Goal: Task Accomplishment & Management: Complete application form

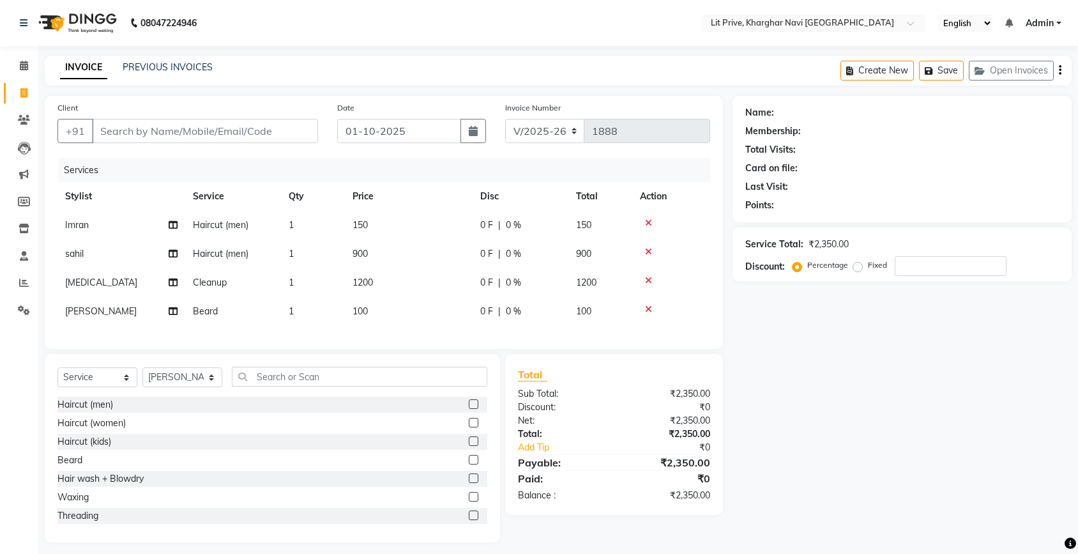
select select "5625"
select select "service"
click at [179, 387] on select "Select Stylist [PERSON_NAME] [PERSON_NAME] [PERSON_NAME] [PERSON_NAME] [PERSON_…" at bounding box center [182, 377] width 80 height 20
select select "83138"
click at [142, 379] on select "Select Stylist [PERSON_NAME] [PERSON_NAME] [PERSON_NAME] [PERSON_NAME] [PERSON_…" at bounding box center [182, 377] width 80 height 20
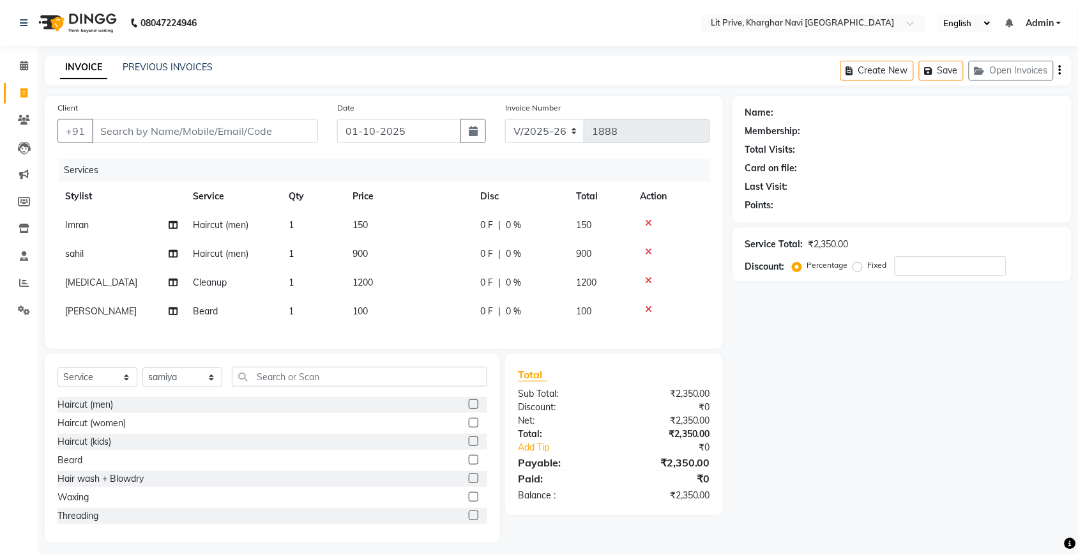
click at [469, 431] on div at bounding box center [478, 423] width 19 height 16
click at [469, 427] on label at bounding box center [474, 423] width 10 height 10
click at [469, 427] on input "checkbox" at bounding box center [473, 423] width 8 height 8
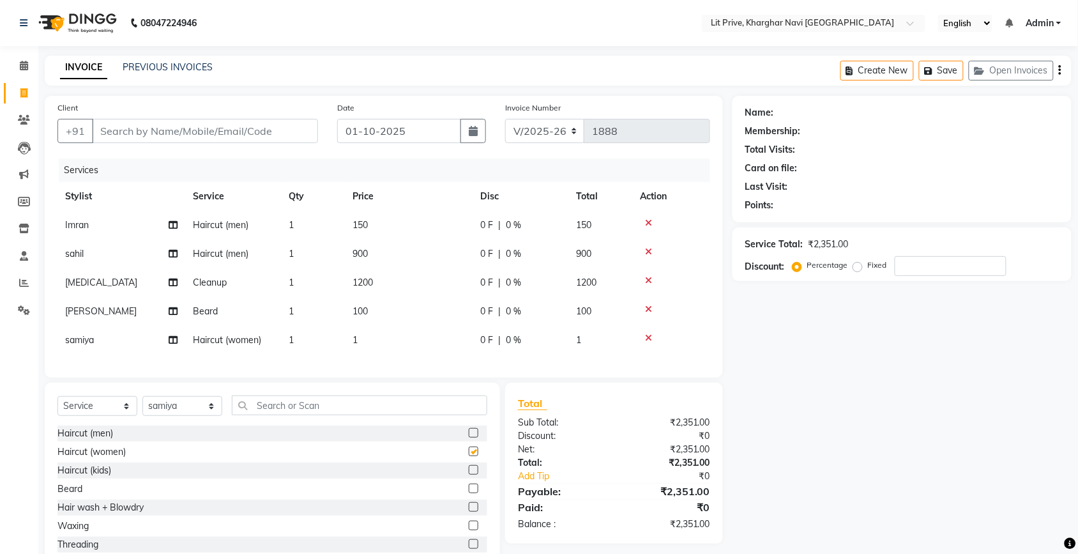
checkbox input "false"
click at [438, 340] on td "1" at bounding box center [409, 340] width 128 height 29
select select "83138"
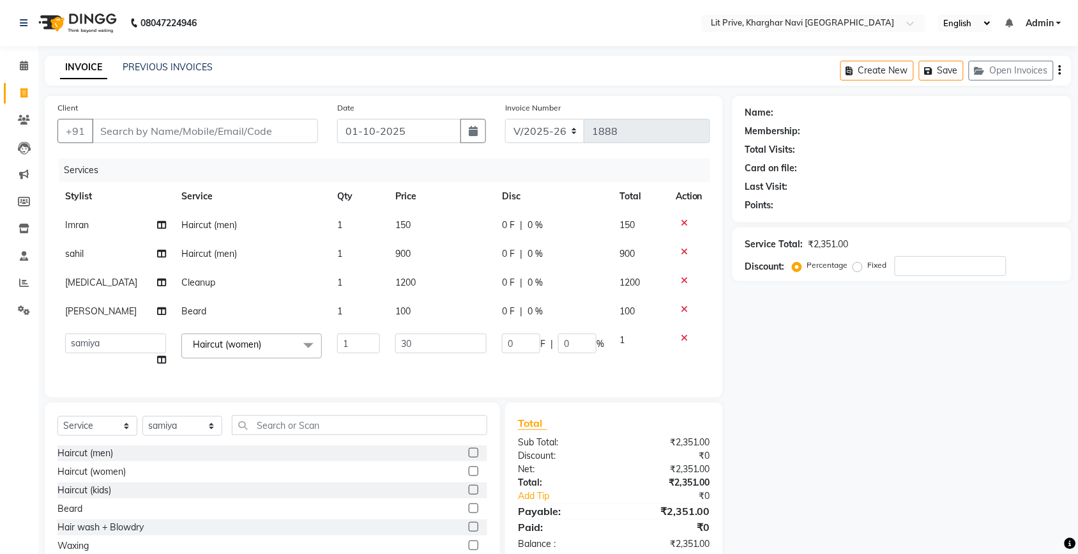
type input "300"
click at [837, 339] on div "Name: Membership: Total Visits: Card on file: Last Visit: Points: Service Total…" at bounding box center [907, 343] width 349 height 495
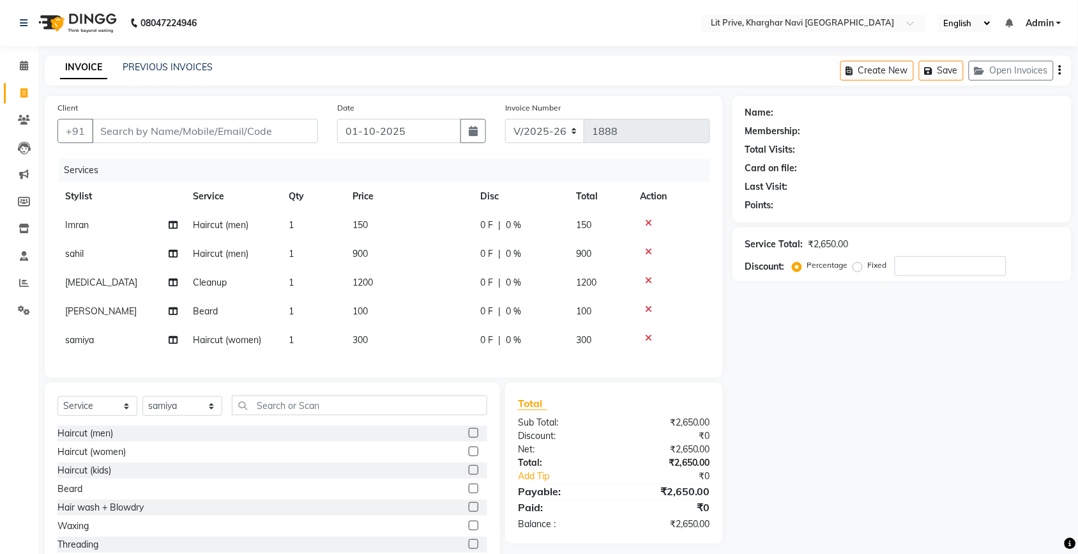
click at [418, 227] on td "150" at bounding box center [409, 225] width 128 height 29
select select "38245"
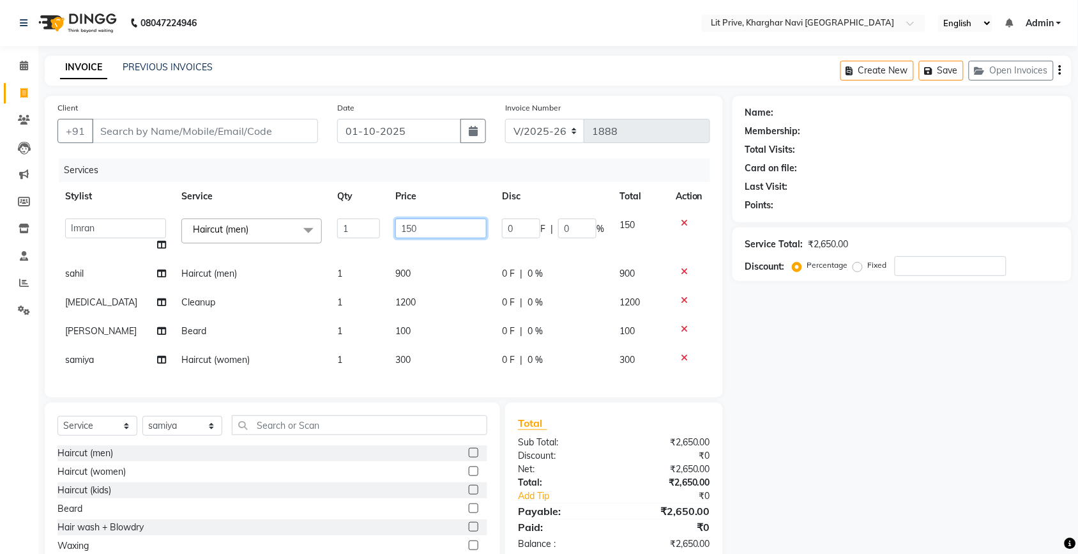
click at [418, 227] on input "150" at bounding box center [440, 228] width 91 height 20
type input "1"
type input "500"
click at [197, 435] on div "Select Service Product Membership Package Voucher Prepaid Gift Card Select Styl…" at bounding box center [272, 430] width 430 height 30
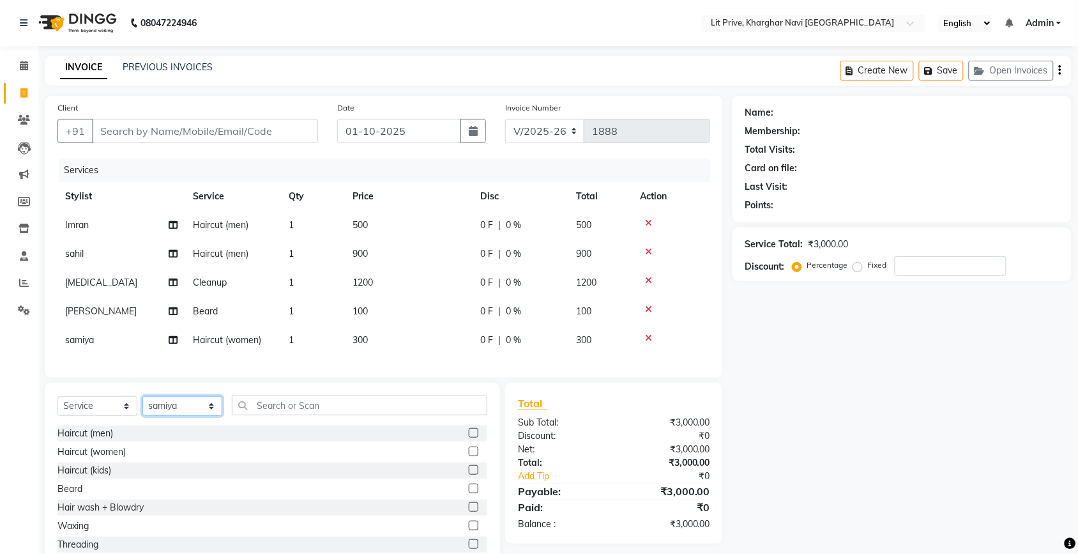
select select "65621"
click at [142, 408] on select "Select Stylist [PERSON_NAME] [PERSON_NAME] [PERSON_NAME] [PERSON_NAME] [PERSON_…" at bounding box center [182, 406] width 80 height 20
click at [469, 493] on label at bounding box center [474, 489] width 10 height 10
click at [469, 493] on input "checkbox" at bounding box center [473, 489] width 8 height 8
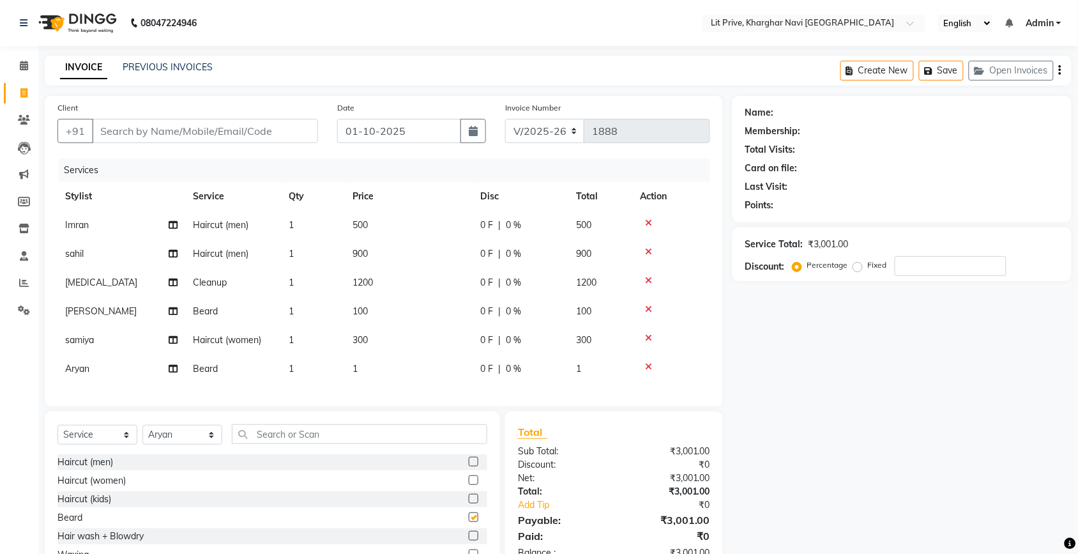
checkbox input "false"
click at [426, 374] on td "1" at bounding box center [409, 368] width 128 height 29
select select "65621"
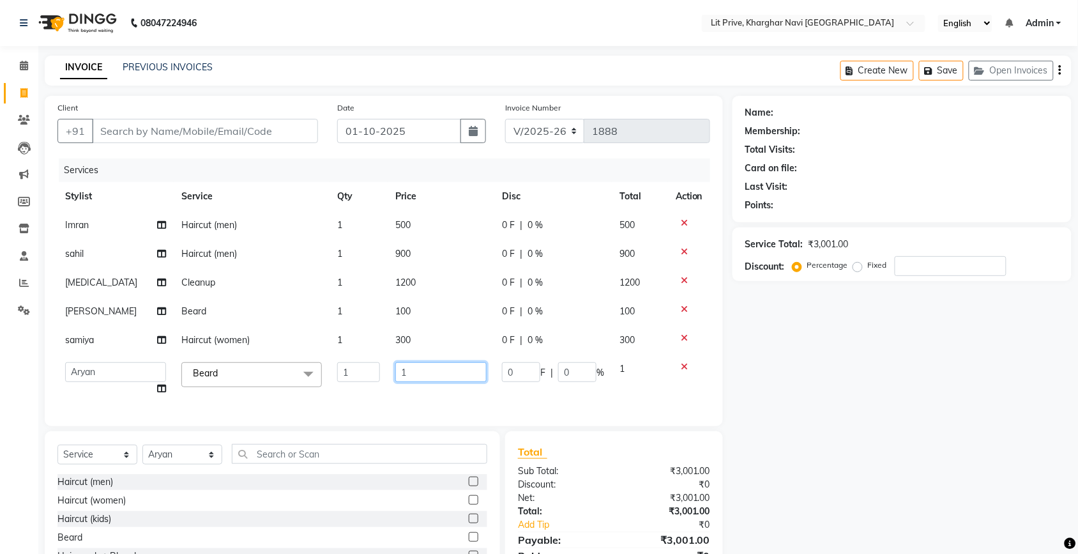
click at [426, 374] on input "1" at bounding box center [440, 372] width 91 height 20
type input "100"
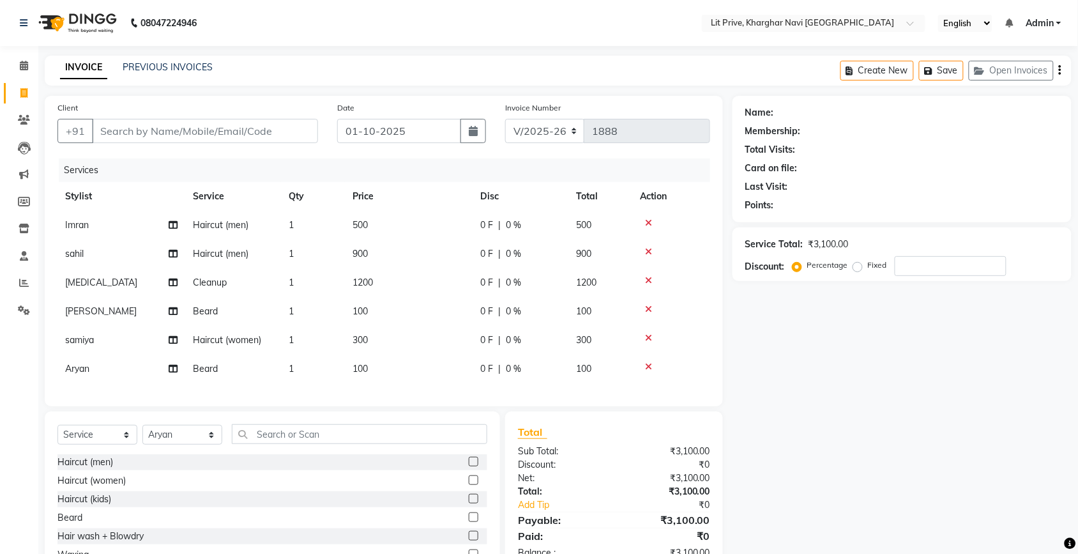
click at [829, 377] on div "Name: Membership: Total Visits: Card on file: Last Visit: Points: Service Total…" at bounding box center [907, 348] width 349 height 504
click at [166, 445] on select "Select Stylist [PERSON_NAME] [PERSON_NAME] [PERSON_NAME] [PERSON_NAME] [PERSON_…" at bounding box center [182, 435] width 80 height 20
select select "38246"
click at [142, 436] on select "Select Stylist [PERSON_NAME] [PERSON_NAME] [PERSON_NAME] [PERSON_NAME] [PERSON_…" at bounding box center [182, 435] width 80 height 20
click at [284, 444] on input "text" at bounding box center [359, 434] width 255 height 20
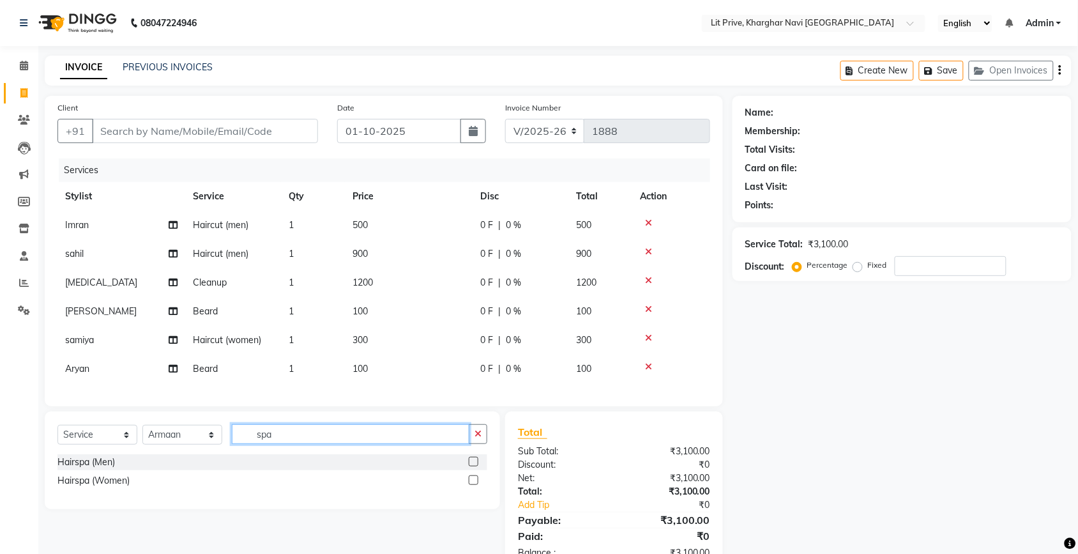
type input "spa"
click at [474, 485] on label at bounding box center [474, 480] width 10 height 10
click at [474, 485] on input "checkbox" at bounding box center [473, 480] width 8 height 8
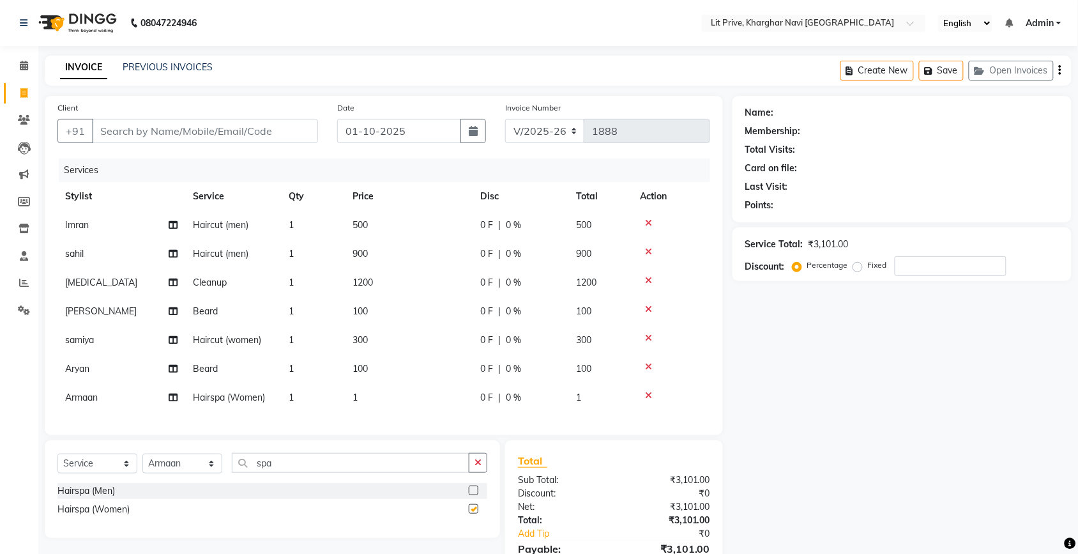
checkbox input "false"
click at [177, 471] on select "Select Stylist [PERSON_NAME] [PERSON_NAME] [PERSON_NAME] [PERSON_NAME] [PERSON_…" at bounding box center [182, 464] width 80 height 20
click at [142, 465] on select "Select Stylist [PERSON_NAME] [PERSON_NAME] [PERSON_NAME] [PERSON_NAME] [PERSON_…" at bounding box center [182, 464] width 80 height 20
click at [158, 245] on td "sahil" at bounding box center [121, 254] width 128 height 29
select select "88462"
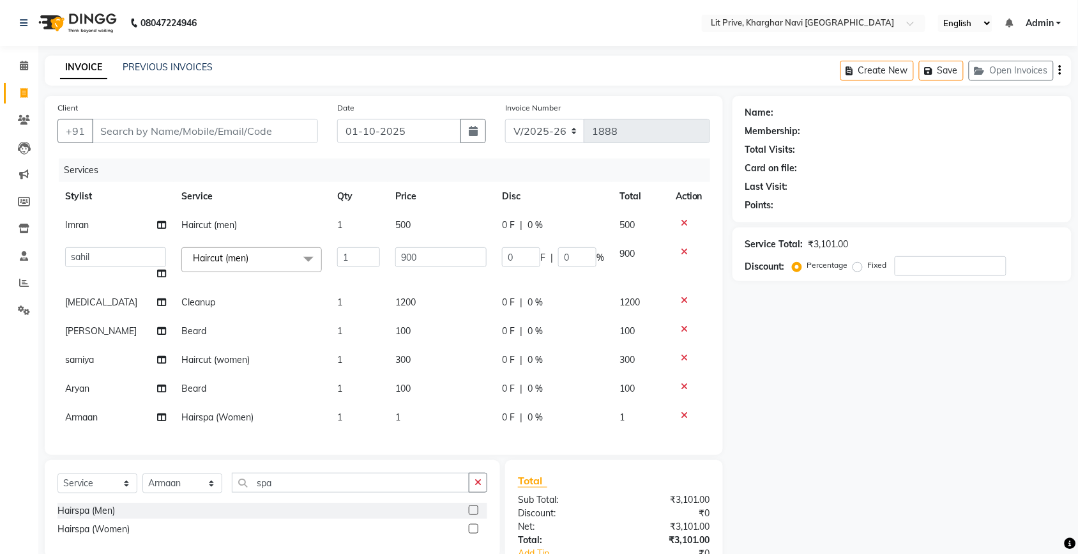
drag, startPoint x: 301, startPoint y: 492, endPoint x: 315, endPoint y: 510, distance: 22.7
click at [315, 510] on div "Client +91 Date [DATE] Invoice Number V/2025 V/[PHONE_NUMBER] Services Stylist …" at bounding box center [384, 358] width 698 height 525
click at [395, 492] on input "spa" at bounding box center [351, 483] width 238 height 20
type input "touc"
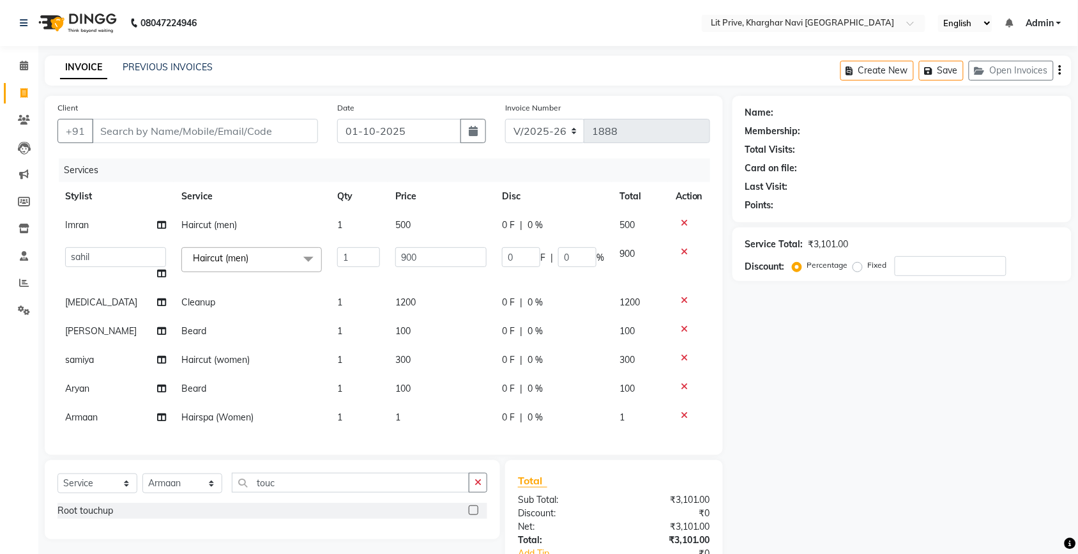
click at [476, 515] on label at bounding box center [474, 510] width 10 height 10
click at [476, 515] on input "checkbox" at bounding box center [473, 511] width 8 height 8
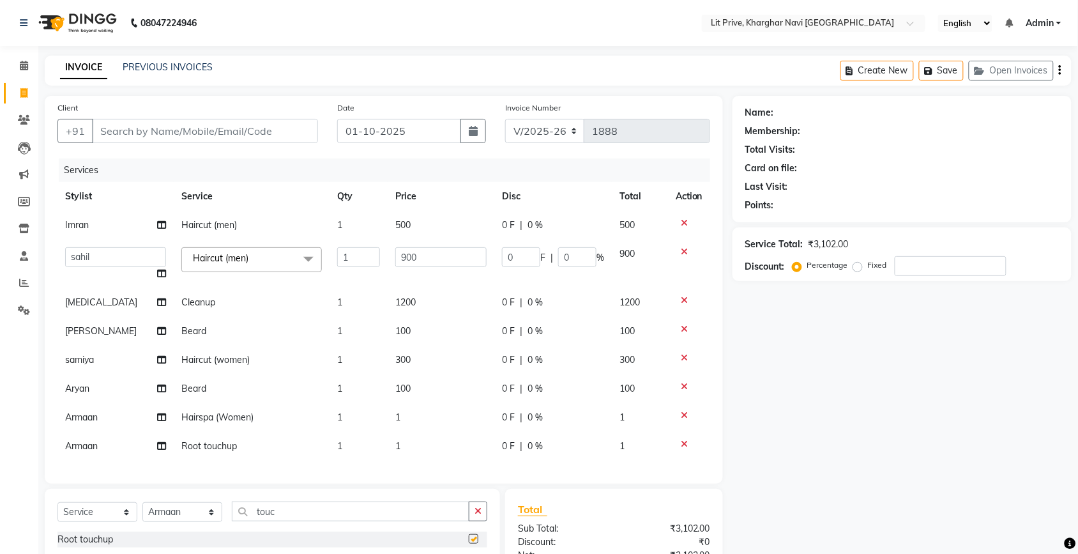
checkbox input "false"
click at [89, 443] on span "Armaan" at bounding box center [81, 445] width 33 height 11
select select "38246"
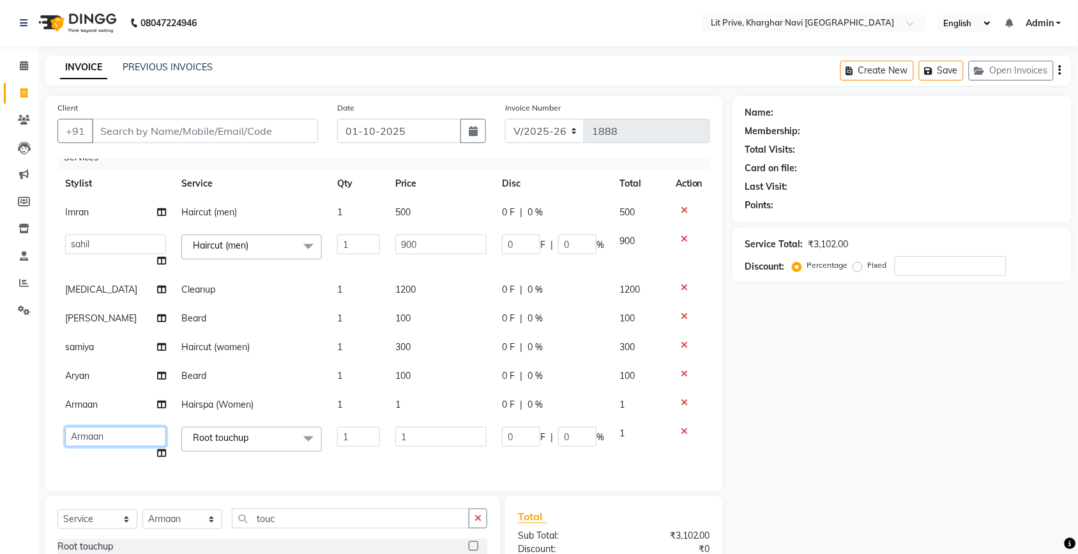
click at [120, 427] on select "[PERSON_NAME] Armaan [PERSON_NAME] [PERSON_NAME] [PERSON_NAME] [PERSON_NAME] 10…" at bounding box center [115, 437] width 101 height 20
select select "38244"
click at [176, 521] on select "Select Stylist [PERSON_NAME] [PERSON_NAME] [PERSON_NAME] [PERSON_NAME] [PERSON_…" at bounding box center [182, 519] width 80 height 20
select select "83138"
click at [142, 509] on select "Select Stylist [PERSON_NAME] [PERSON_NAME] [PERSON_NAME] [PERSON_NAME] [PERSON_…" at bounding box center [182, 519] width 80 height 20
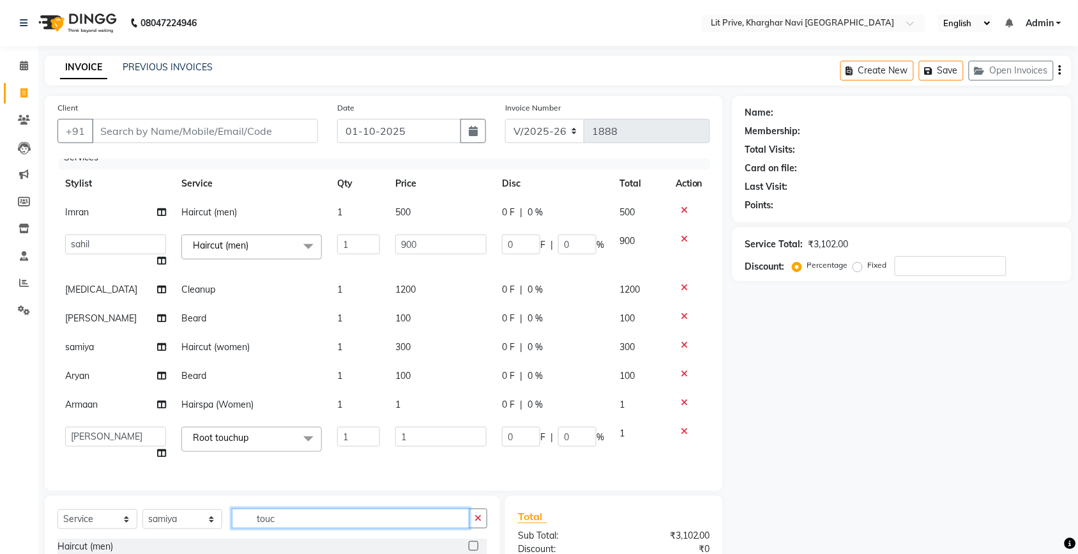
click at [286, 513] on input "touc" at bounding box center [351, 518] width 238 height 20
click at [360, 506] on div "Select Service Product Membership Package Voucher Prepaid Gift Card Select Styl…" at bounding box center [272, 535] width 455 height 79
click at [471, 547] on label at bounding box center [474, 546] width 10 height 10
click at [471, 547] on input "checkbox" at bounding box center [473, 546] width 8 height 8
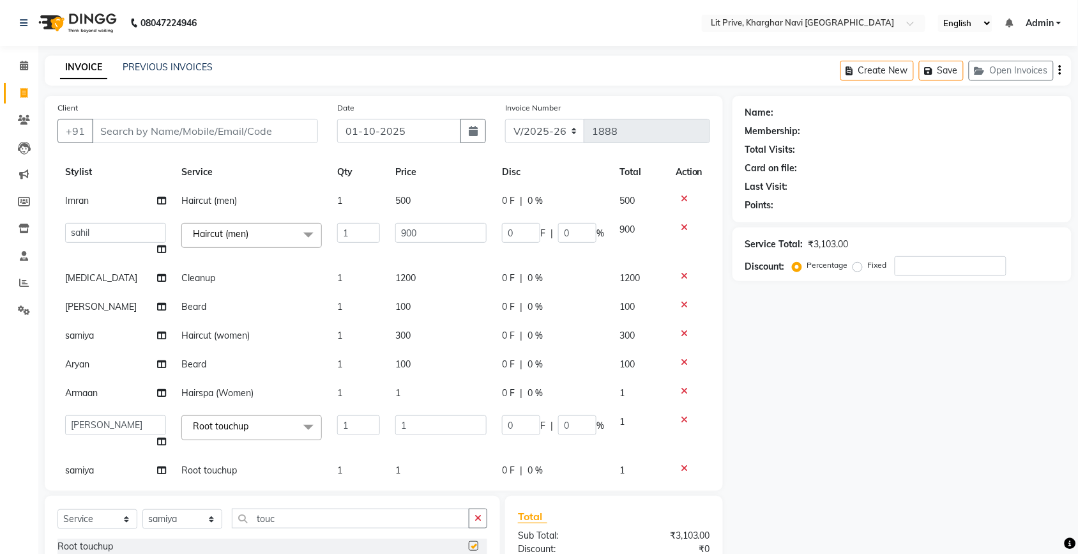
checkbox input "false"
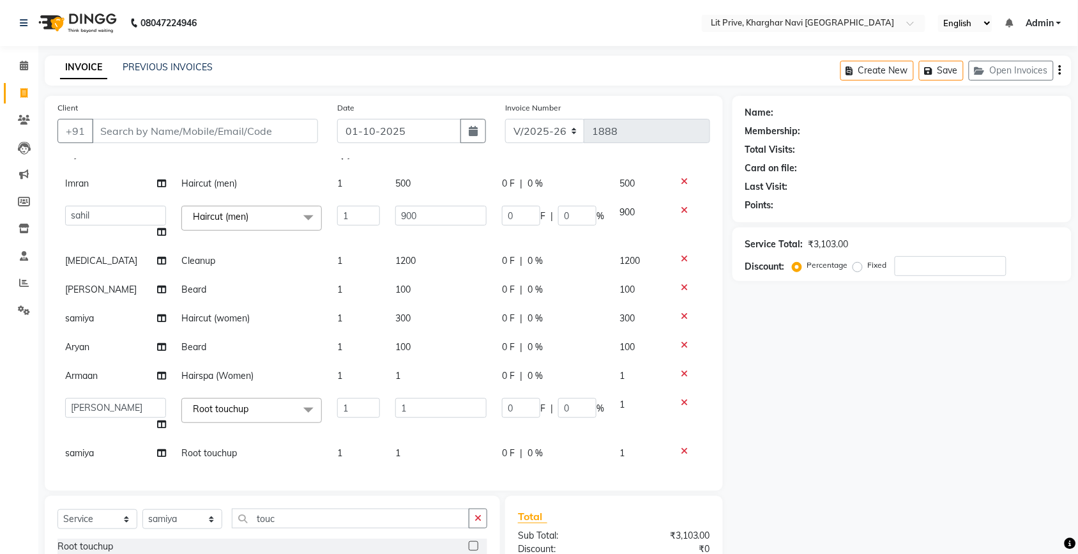
scroll to position [53, 0]
click at [438, 174] on td "500" at bounding box center [441, 183] width 107 height 29
select select "38245"
click at [438, 174] on td "500" at bounding box center [441, 173] width 107 height 49
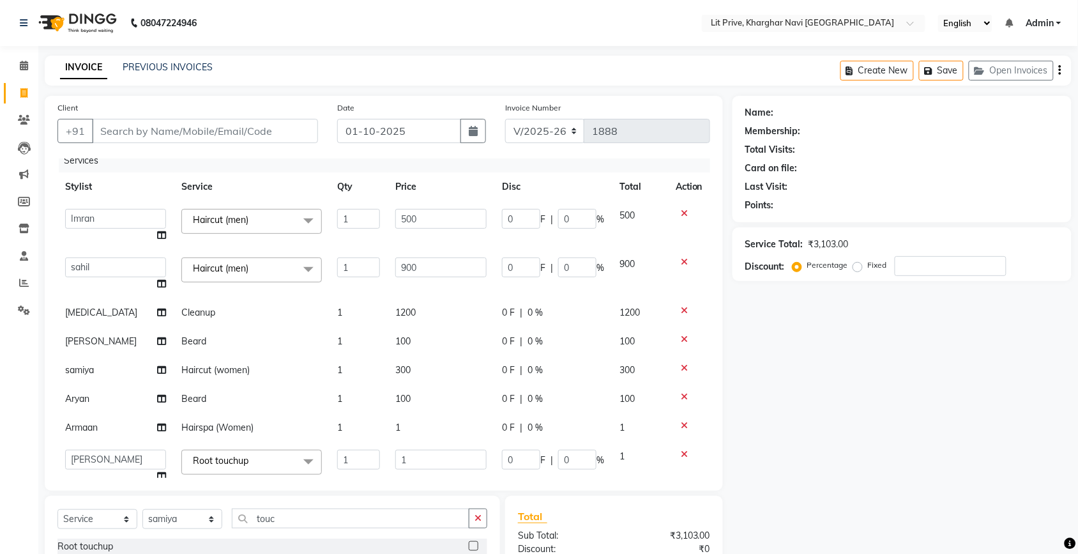
scroll to position [0, 0]
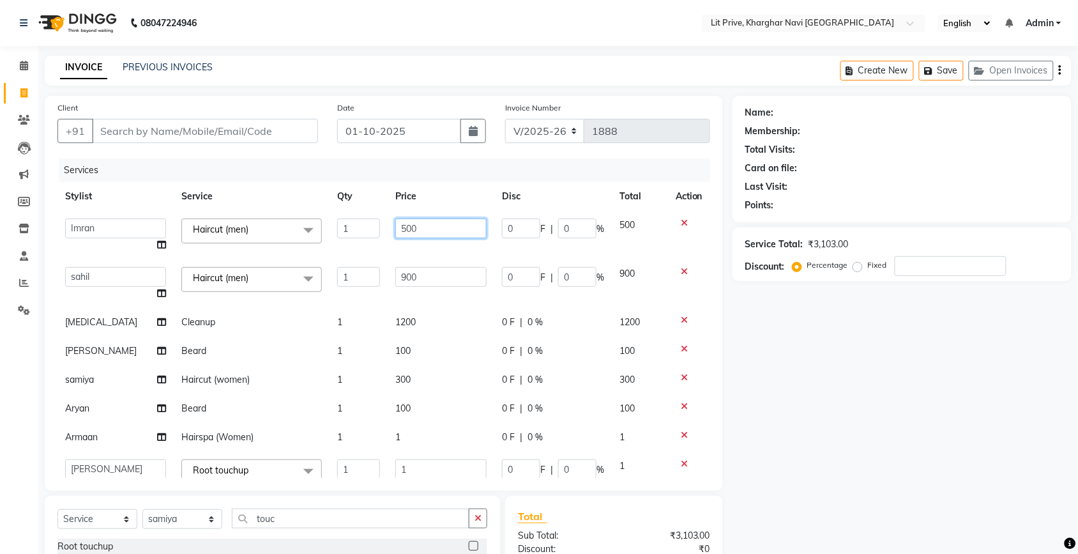
click at [418, 235] on input "500" at bounding box center [440, 228] width 91 height 20
click at [418, 234] on input "500" at bounding box center [440, 228] width 91 height 20
click at [418, 233] on input "500" at bounding box center [440, 228] width 91 height 20
type input "5"
type input "600"
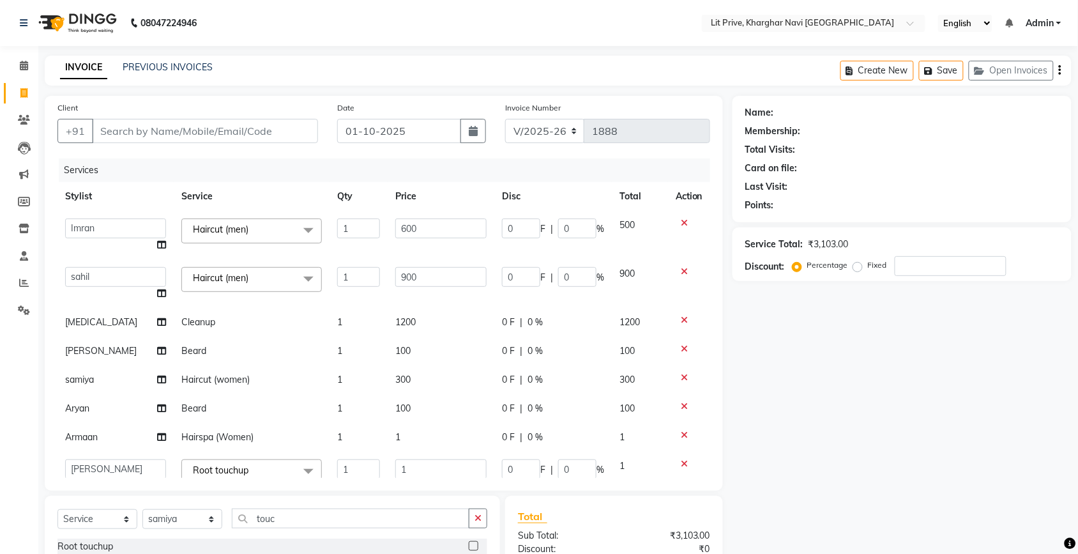
click at [891, 356] on div "Name: Membership: Total Visits: Card on file: Last Visit: Points: Service Total…" at bounding box center [907, 376] width 349 height 561
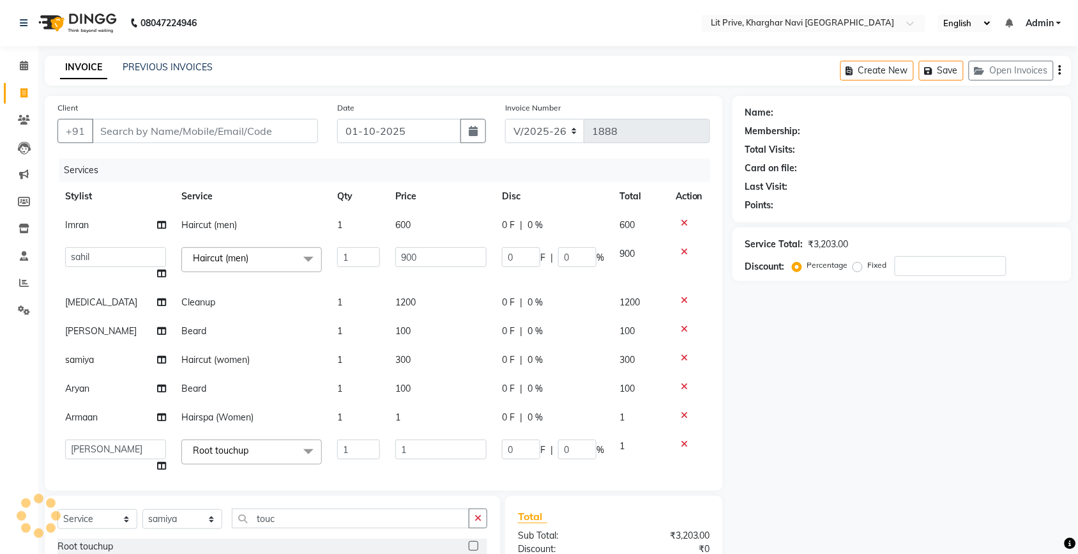
click at [458, 420] on td "1" at bounding box center [441, 417] width 107 height 29
select select "38246"
click at [458, 420] on input "1" at bounding box center [440, 421] width 91 height 20
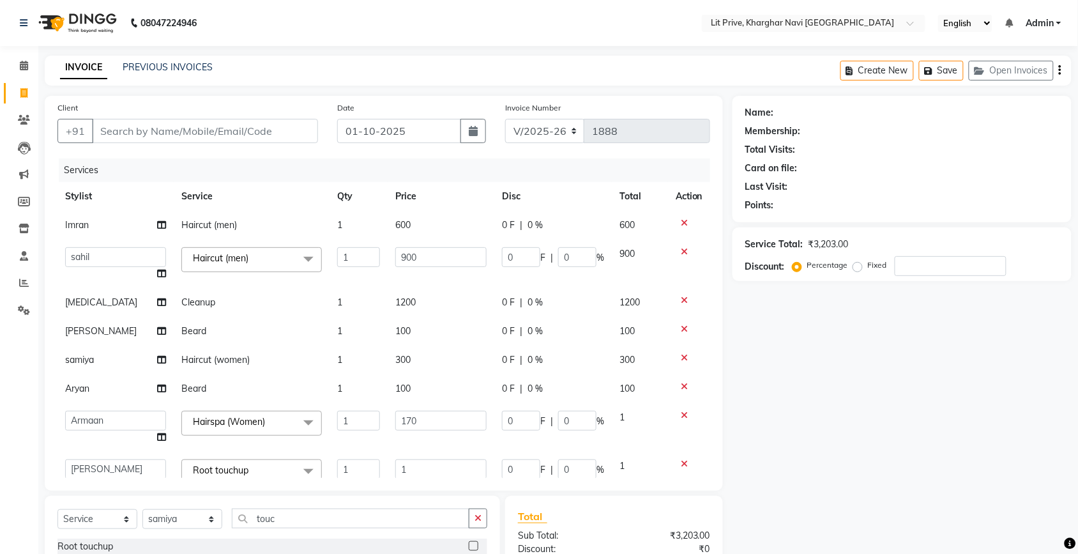
type input "1700"
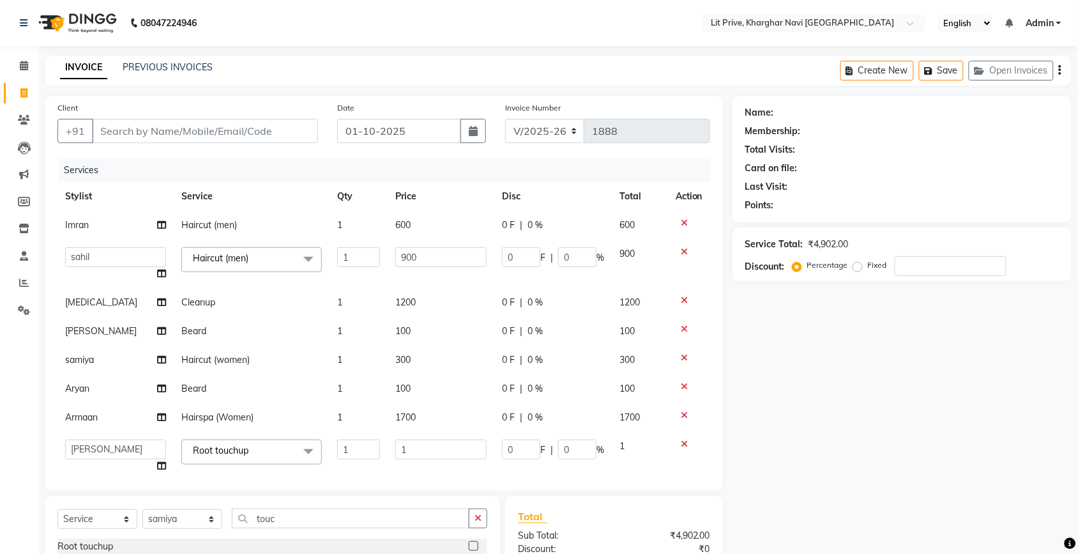
click at [710, 458] on div "Client +91 Date [DATE] Invoice Number V/2025 V/[PHONE_NUMBER] Services Stylist …" at bounding box center [384, 293] width 678 height 395
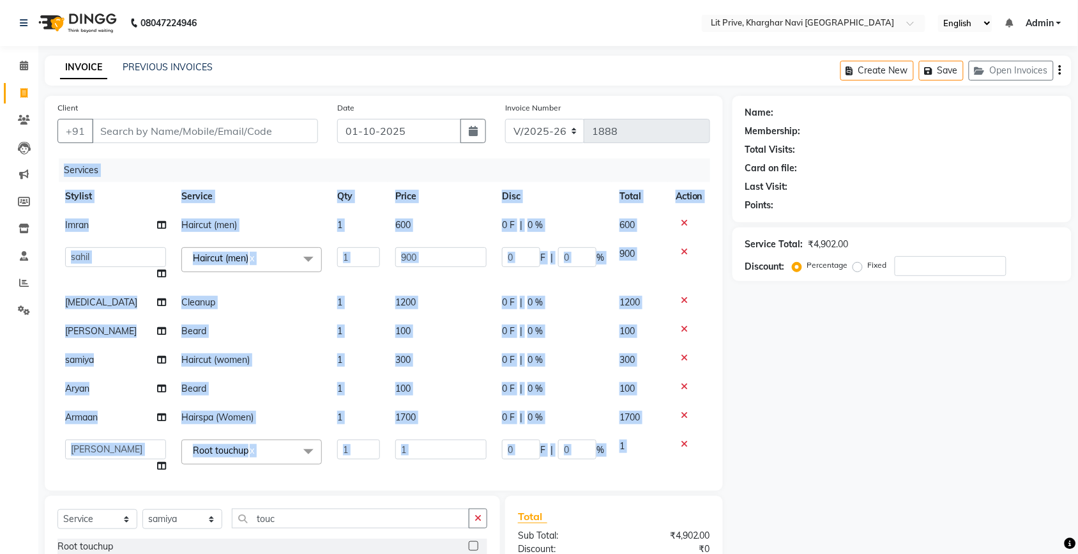
click at [710, 458] on div "Client +91 Date [DATE] Invoice Number V/2025 V/[PHONE_NUMBER] Services Stylist …" at bounding box center [384, 293] width 678 height 395
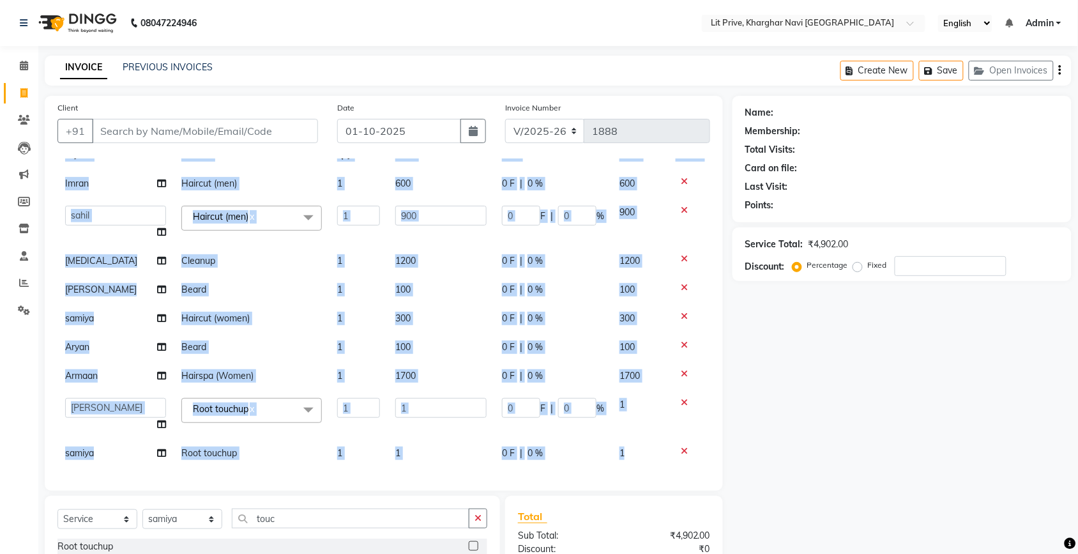
scroll to position [53, 0]
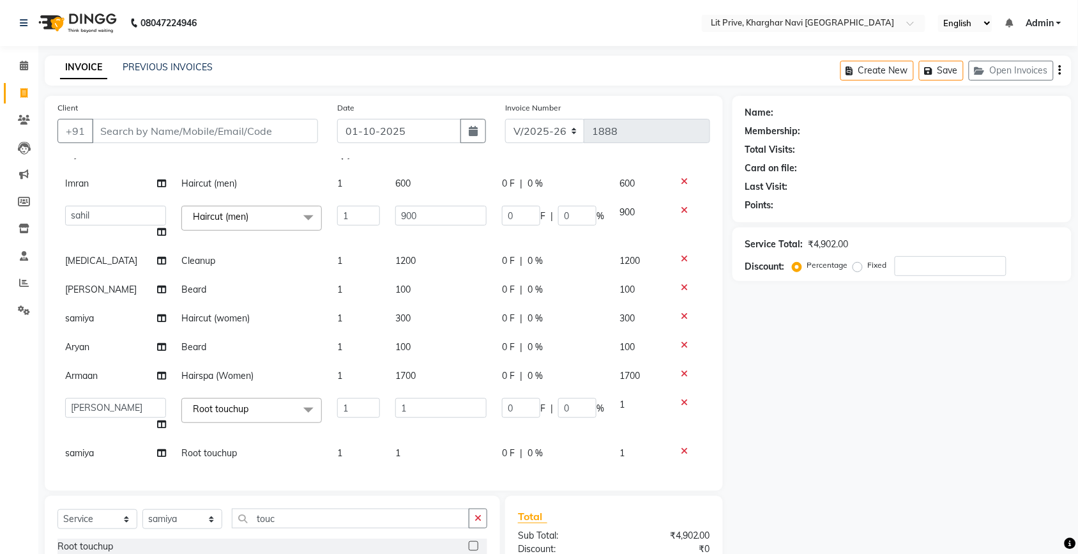
click at [792, 435] on div "Name: Membership: Total Visits: Card on file: Last Visit: Points: Service Total…" at bounding box center [907, 376] width 349 height 561
click at [412, 400] on input "1" at bounding box center [440, 408] width 91 height 20
type input "1200"
click at [432, 439] on td "1" at bounding box center [441, 453] width 107 height 29
select select "83138"
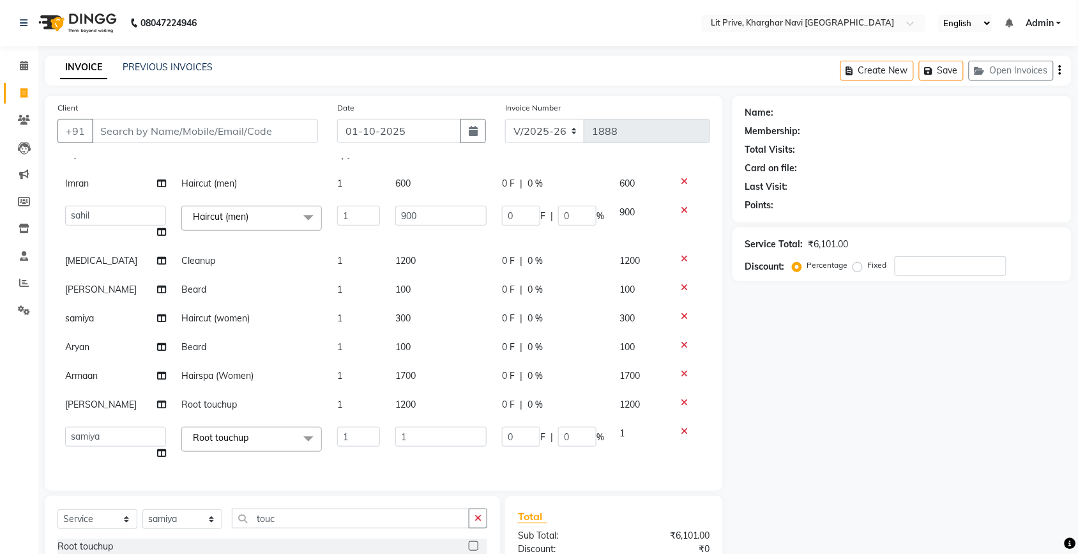
click at [432, 436] on td "1" at bounding box center [441, 443] width 107 height 49
click at [432, 428] on input "1" at bounding box center [440, 437] width 91 height 20
type input "1300"
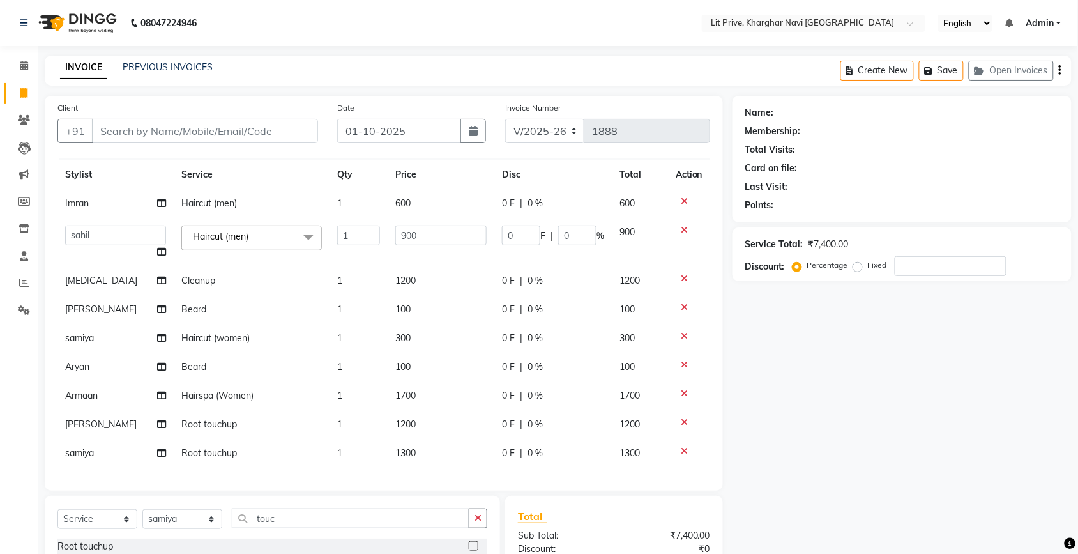
click at [190, 506] on div "Select Service Product Membership Package Voucher Prepaid Gift Card Select Styl…" at bounding box center [272, 535] width 455 height 79
click at [190, 521] on select "Select Stylist [PERSON_NAME] [PERSON_NAME] [PERSON_NAME] [PERSON_NAME] [PERSON_…" at bounding box center [182, 519] width 80 height 20
select select "38393"
click at [142, 509] on select "Select Stylist [PERSON_NAME] [PERSON_NAME] [PERSON_NAME] [PERSON_NAME] [PERSON_…" at bounding box center [182, 519] width 80 height 20
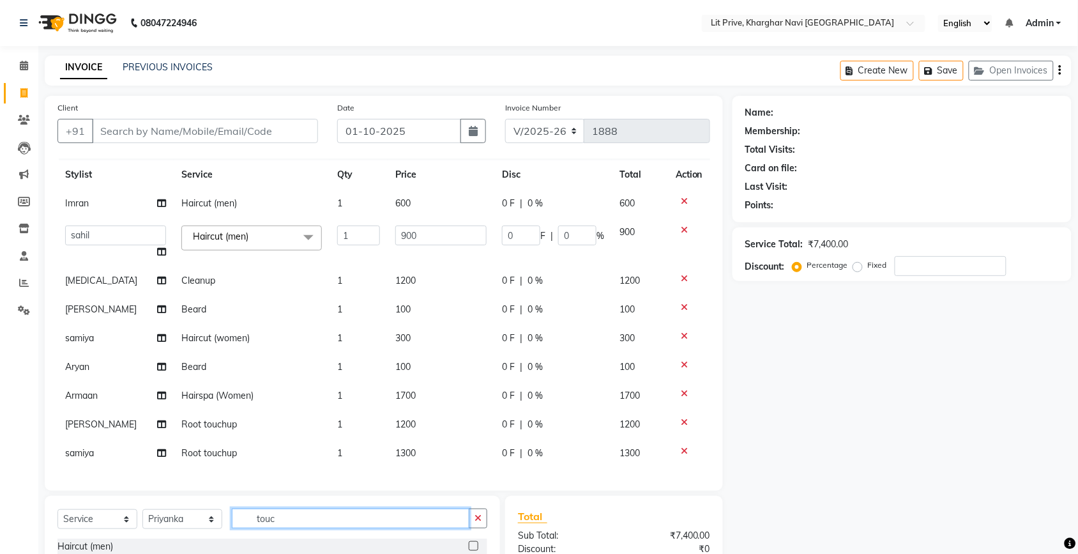
click at [303, 521] on input "touc" at bounding box center [351, 518] width 238 height 20
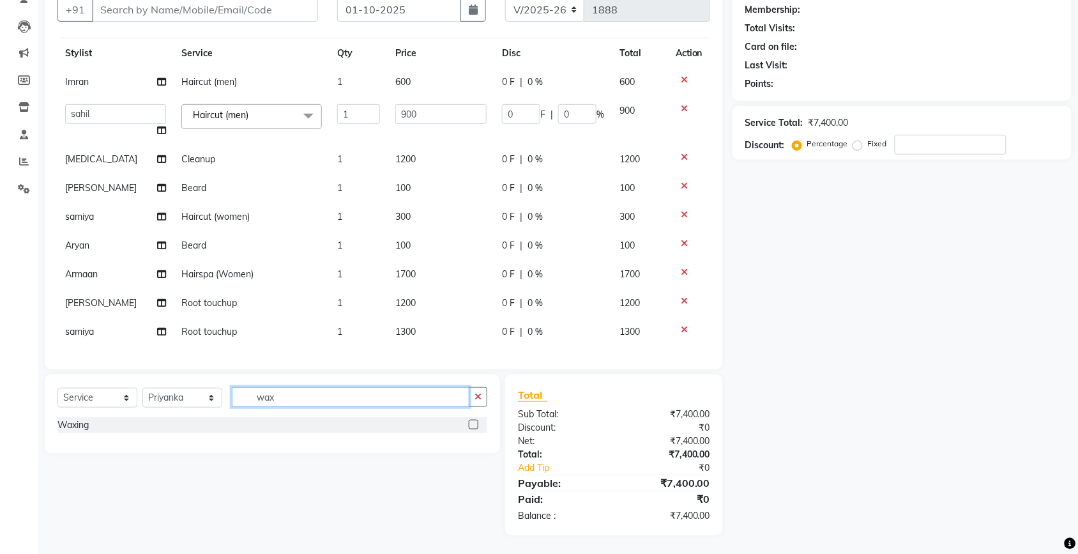
type input "wax"
click at [471, 423] on label at bounding box center [474, 425] width 10 height 10
click at [471, 423] on input "checkbox" at bounding box center [473, 425] width 8 height 8
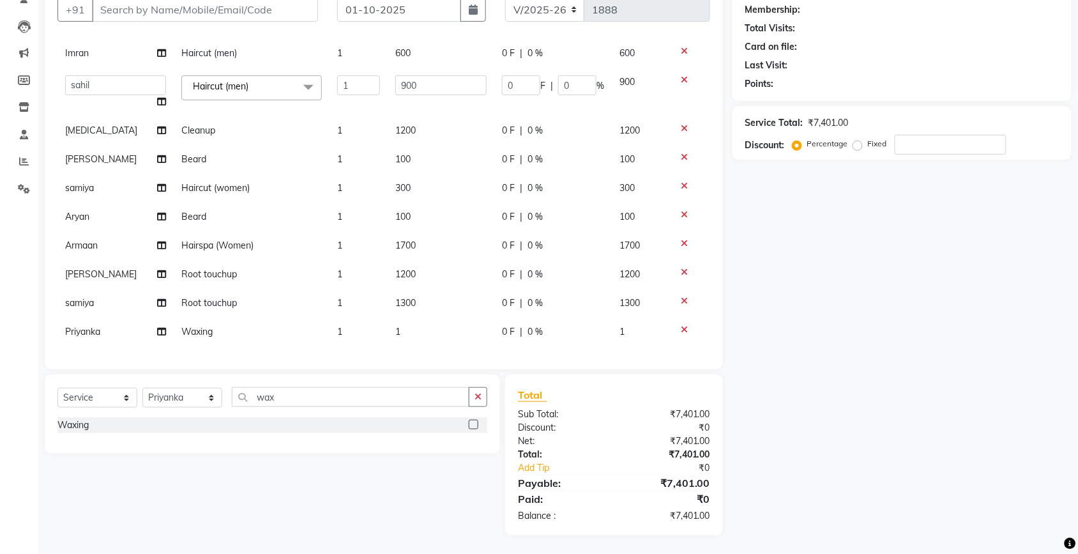
checkbox input "false"
click at [449, 331] on td "1" at bounding box center [441, 331] width 107 height 29
select select "38393"
click at [449, 331] on input "1" at bounding box center [440, 333] width 91 height 20
type input "90"
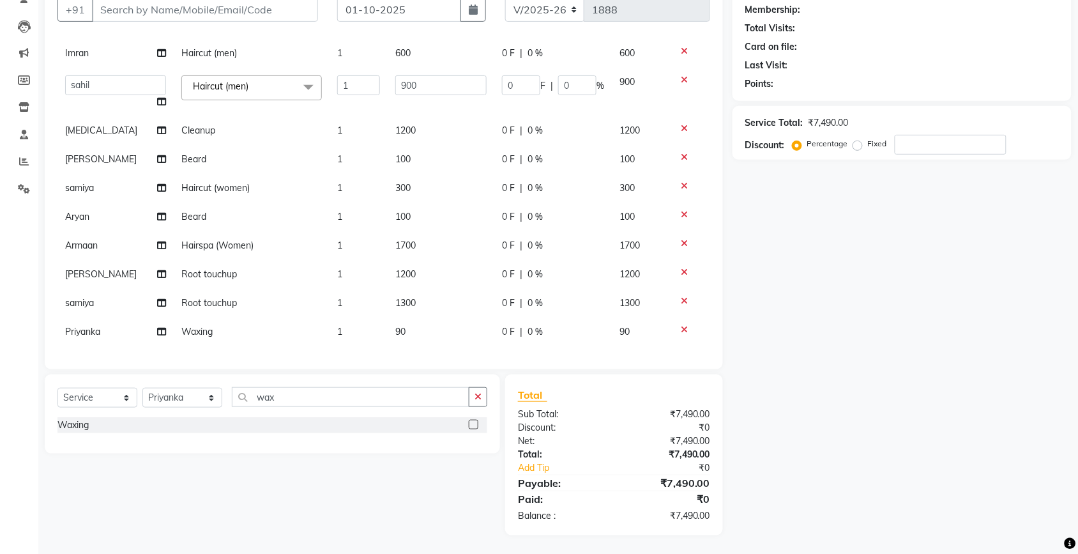
click at [854, 269] on div "Name: Membership: Total Visits: Card on file: Last Visit: Points: Service Total…" at bounding box center [907, 254] width 349 height 561
click at [194, 21] on div "+91" at bounding box center [187, 9] width 261 height 24
click at [199, 10] on input "Client" at bounding box center [205, 9] width 226 height 24
type input "l"
type input "0"
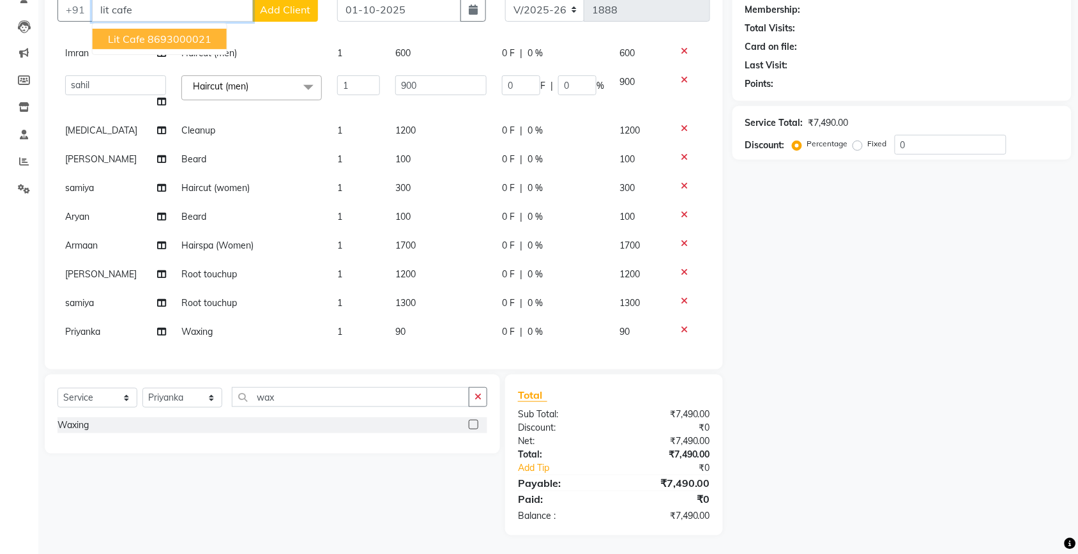
click at [136, 39] on span "Lit Cafe" at bounding box center [126, 39] width 37 height 13
type input "8693000021"
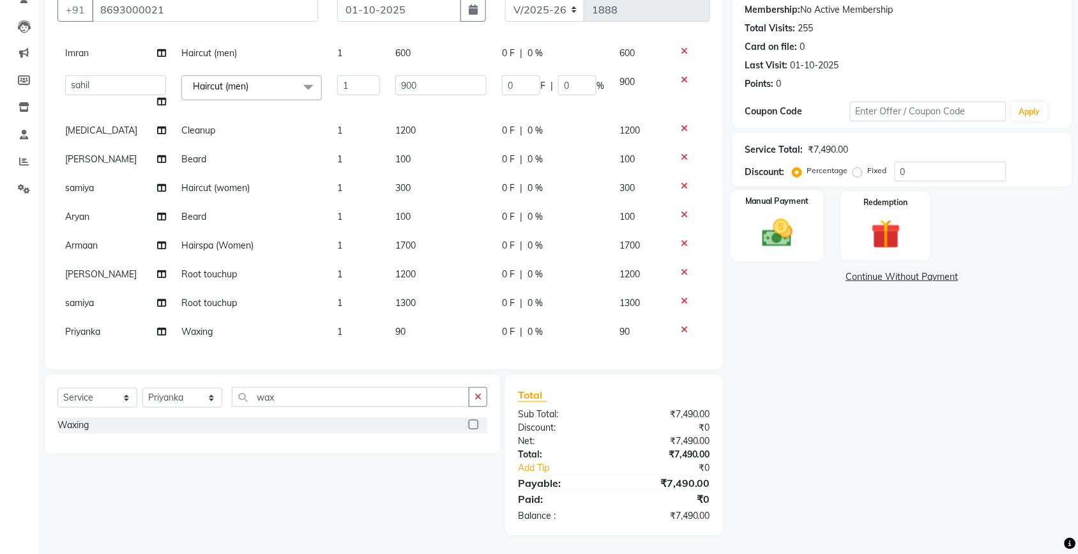
click at [779, 245] on img at bounding box center [777, 232] width 50 height 35
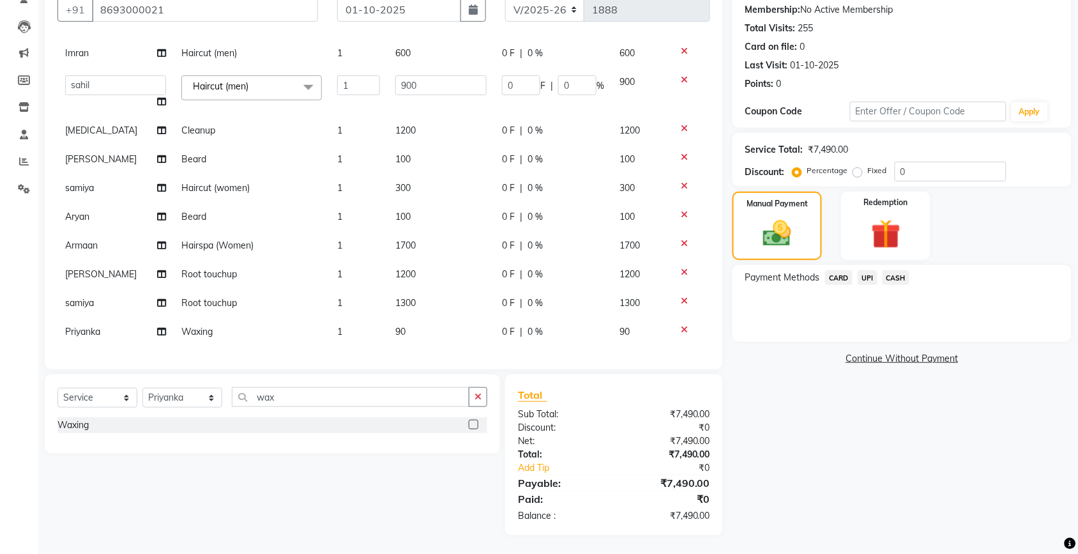
click at [865, 271] on span "UPI" at bounding box center [868, 277] width 20 height 15
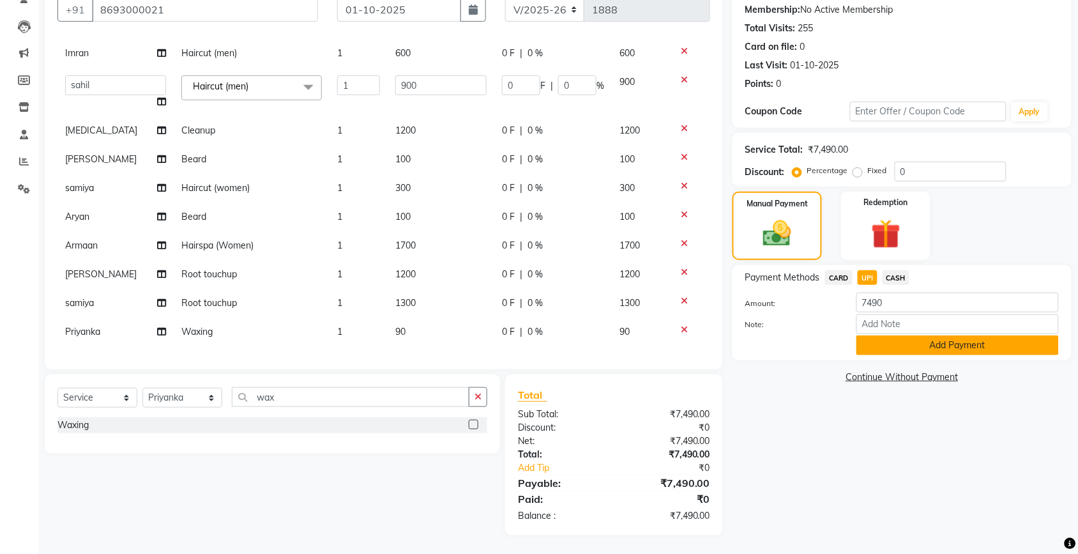
click at [878, 342] on button "Add Payment" at bounding box center [958, 345] width 202 height 20
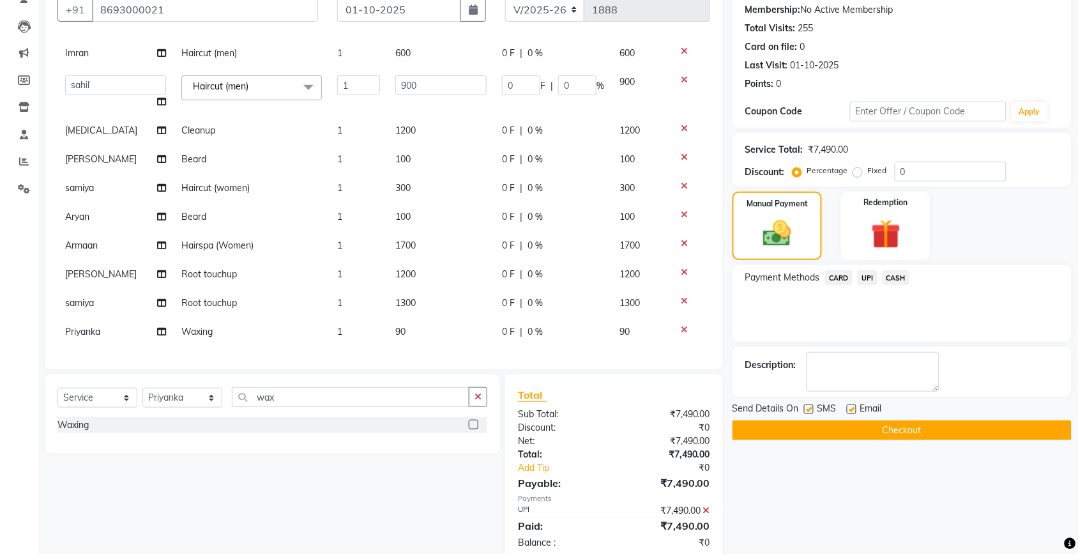
click at [850, 409] on label at bounding box center [852, 409] width 10 height 10
click at [850, 409] on input "checkbox" at bounding box center [851, 410] width 8 height 8
checkbox input "false"
click at [810, 409] on label at bounding box center [809, 409] width 10 height 10
click at [810, 409] on input "checkbox" at bounding box center [808, 410] width 8 height 8
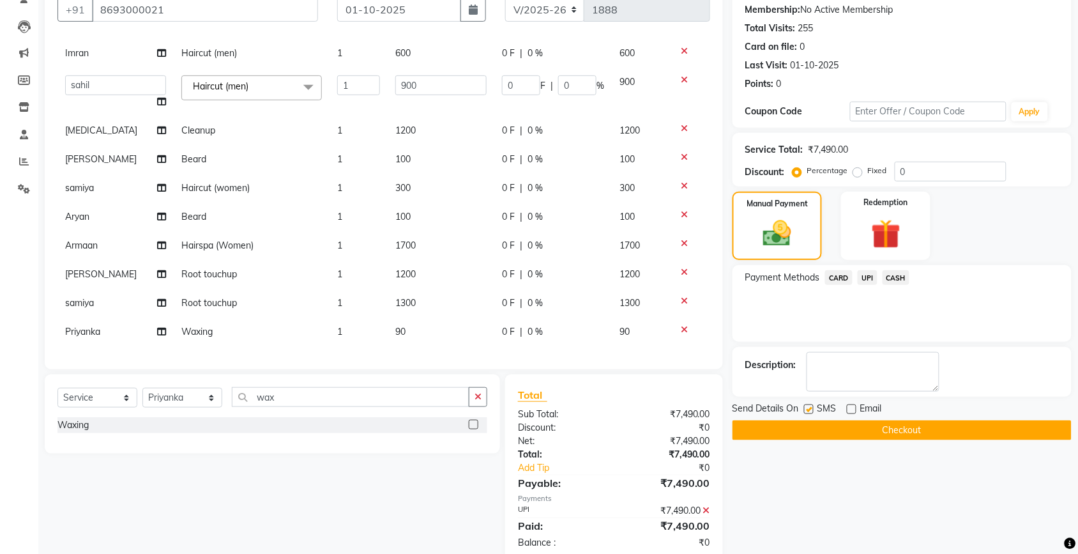
checkbox input "false"
click at [813, 422] on button "Checkout" at bounding box center [902, 430] width 339 height 20
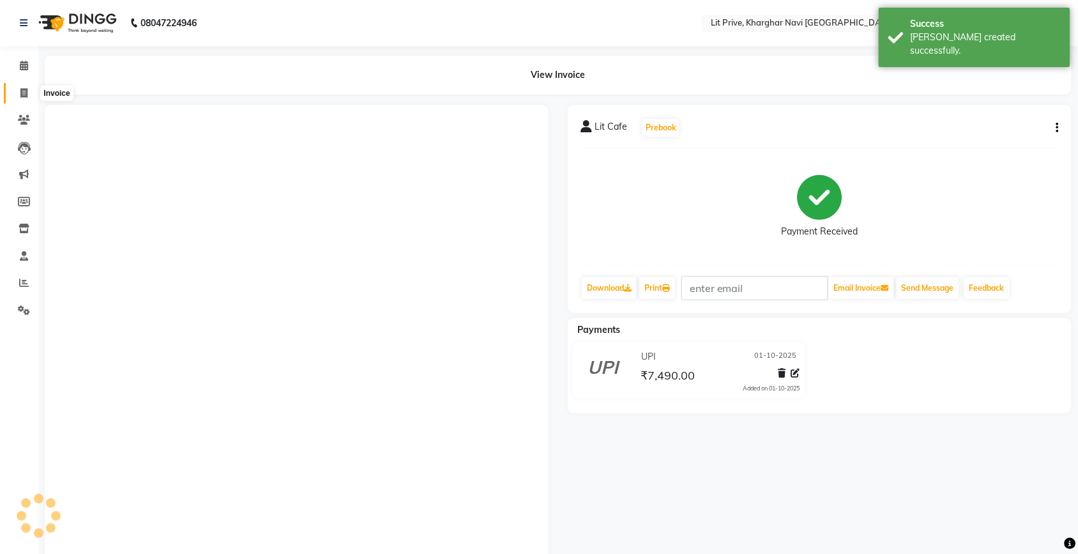
click at [20, 87] on span at bounding box center [24, 93] width 22 height 15
select select "service"
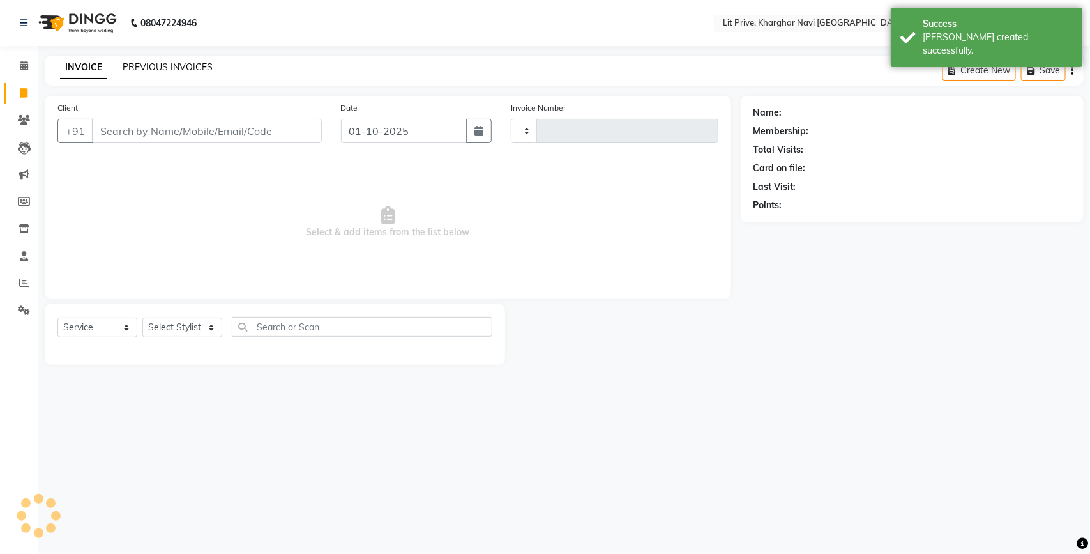
click at [128, 68] on link "PREVIOUS INVOICES" at bounding box center [168, 66] width 90 height 11
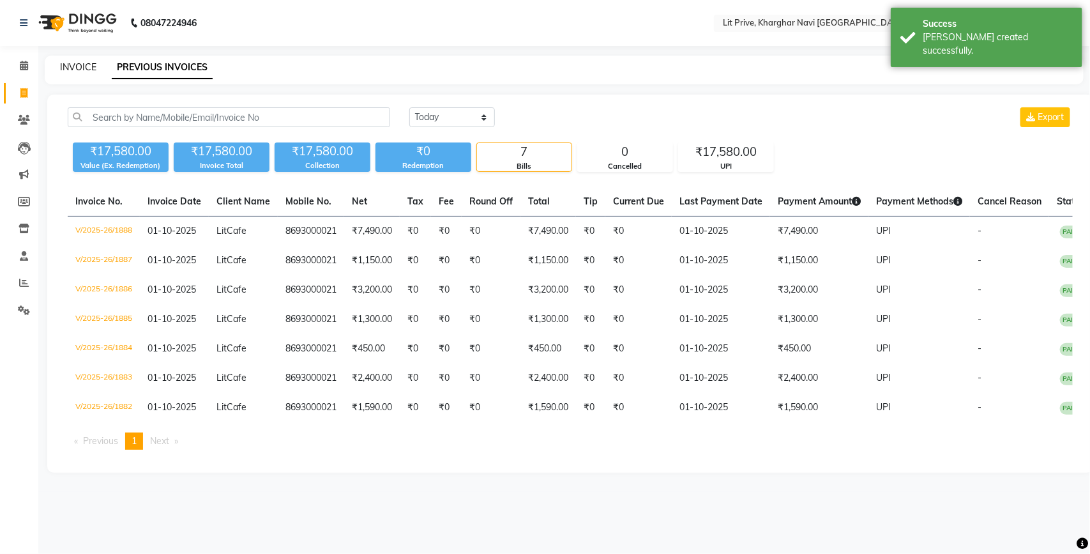
click at [93, 68] on link "INVOICE" at bounding box center [78, 66] width 36 height 11
select select "service"
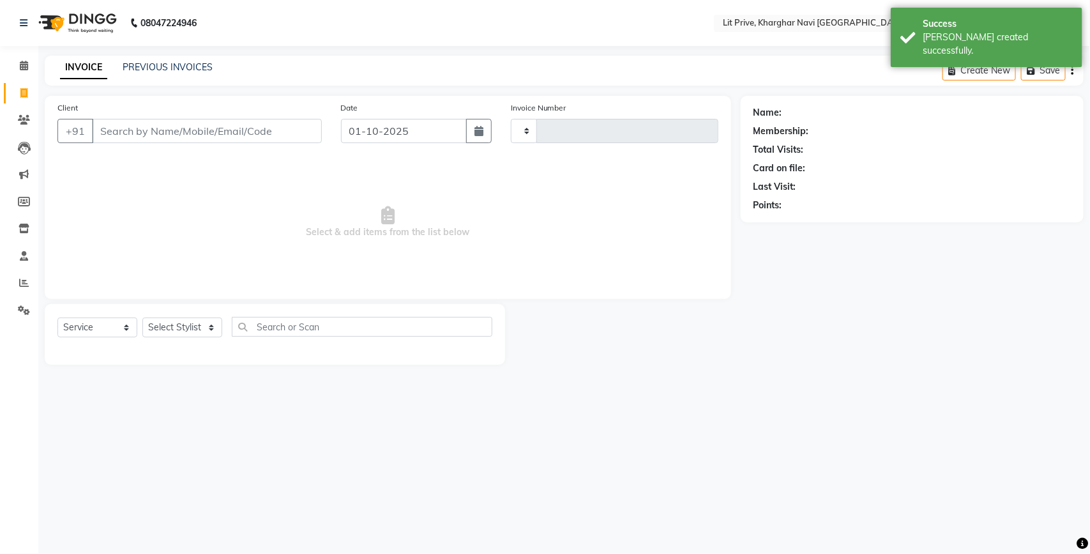
type input "1889"
select select "5625"
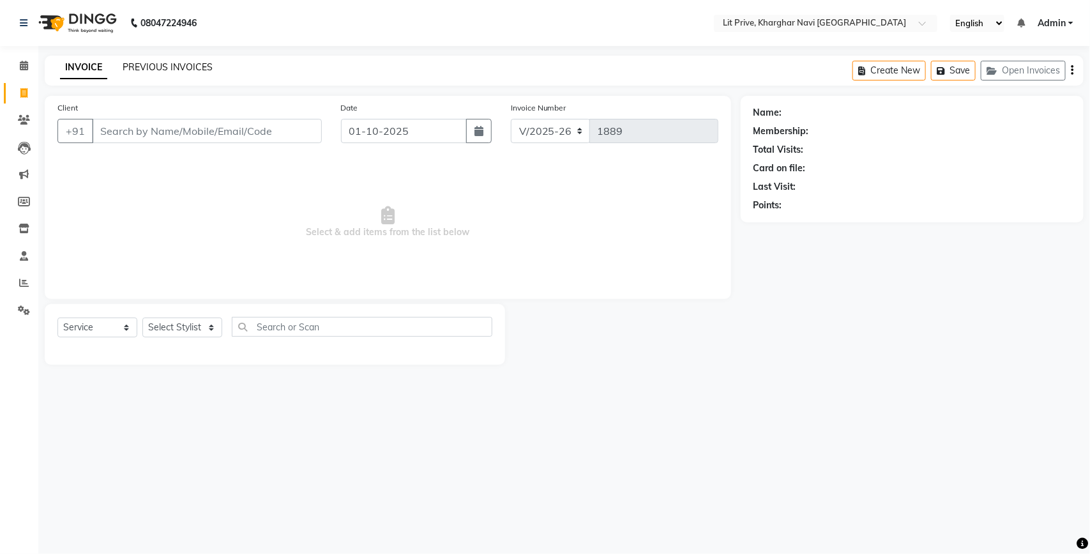
click at [194, 68] on link "PREVIOUS INVOICES" at bounding box center [168, 66] width 90 height 11
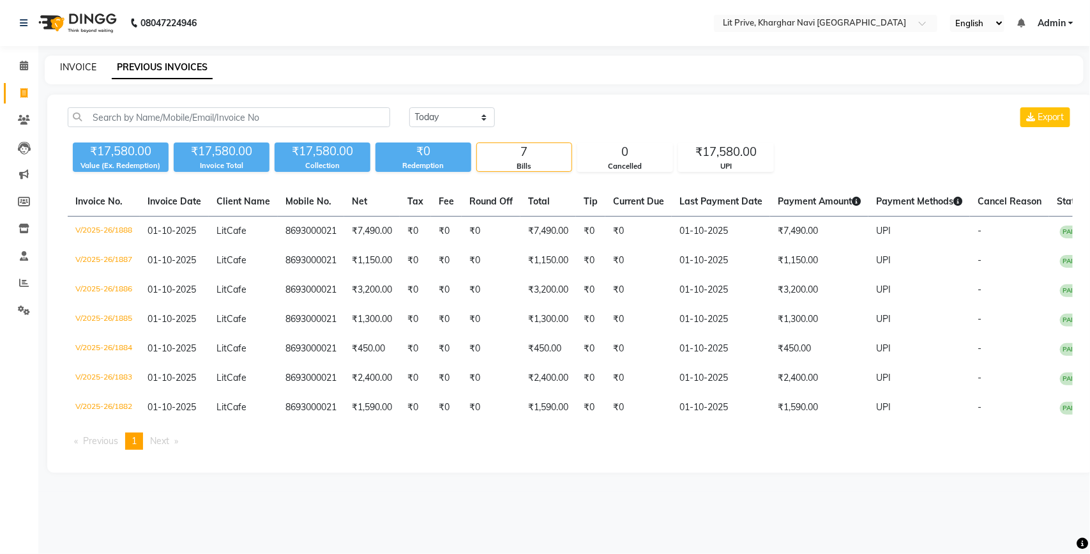
click at [87, 68] on link "INVOICE" at bounding box center [78, 66] width 36 height 11
select select "service"
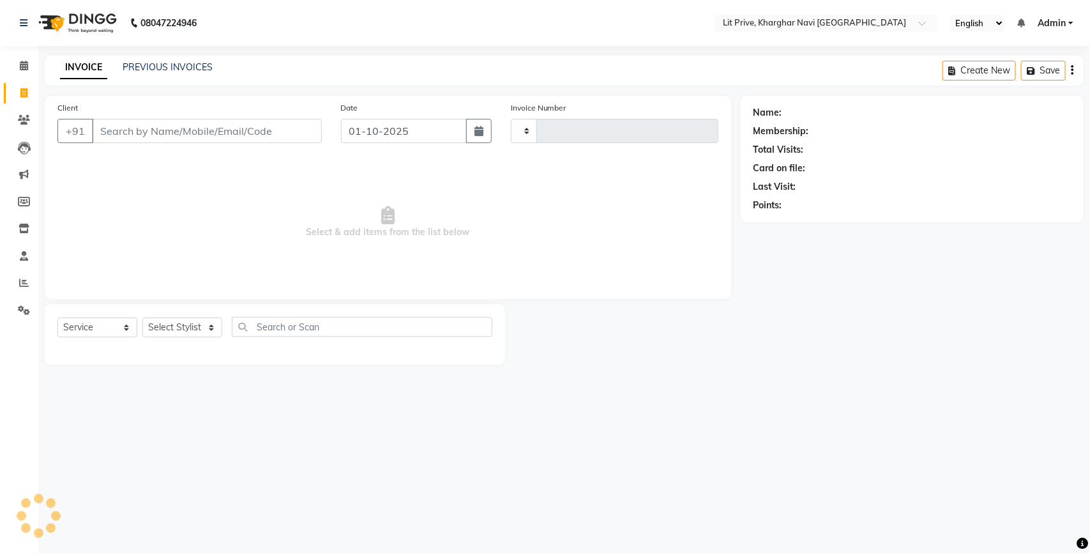
type input "1889"
select select "5625"
click at [197, 321] on select "Select Stylist [PERSON_NAME] [PERSON_NAME] [PERSON_NAME] [PERSON_NAME] [PERSON_…" at bounding box center [182, 327] width 80 height 20
click at [189, 326] on select "Select Stylist [PERSON_NAME] [PERSON_NAME] [PERSON_NAME] [PERSON_NAME] [PERSON_…" at bounding box center [182, 327] width 80 height 20
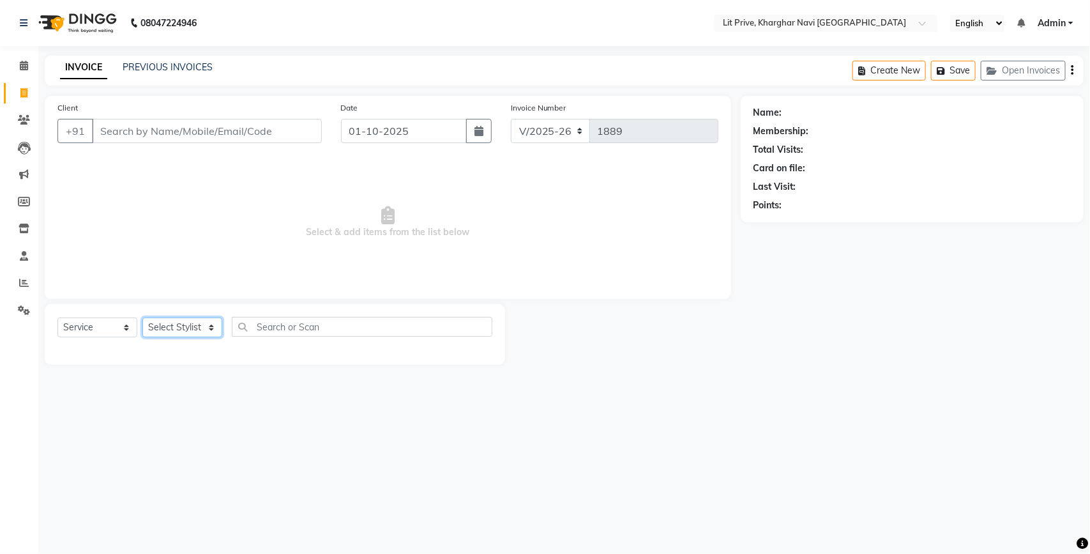
select select "38245"
click at [142, 317] on select "Select Stylist [PERSON_NAME] [PERSON_NAME] [PERSON_NAME] [PERSON_NAME] [PERSON_…" at bounding box center [182, 327] width 80 height 20
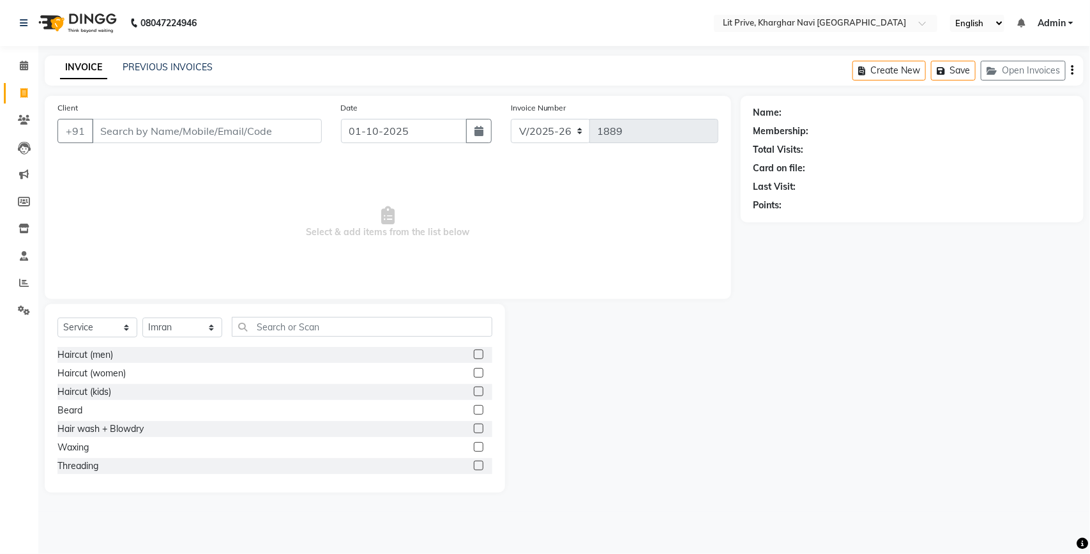
click at [461, 352] on div "Haircut (men)" at bounding box center [274, 355] width 435 height 16
click at [474, 350] on label at bounding box center [479, 354] width 10 height 10
click at [474, 351] on input "checkbox" at bounding box center [478, 355] width 8 height 8
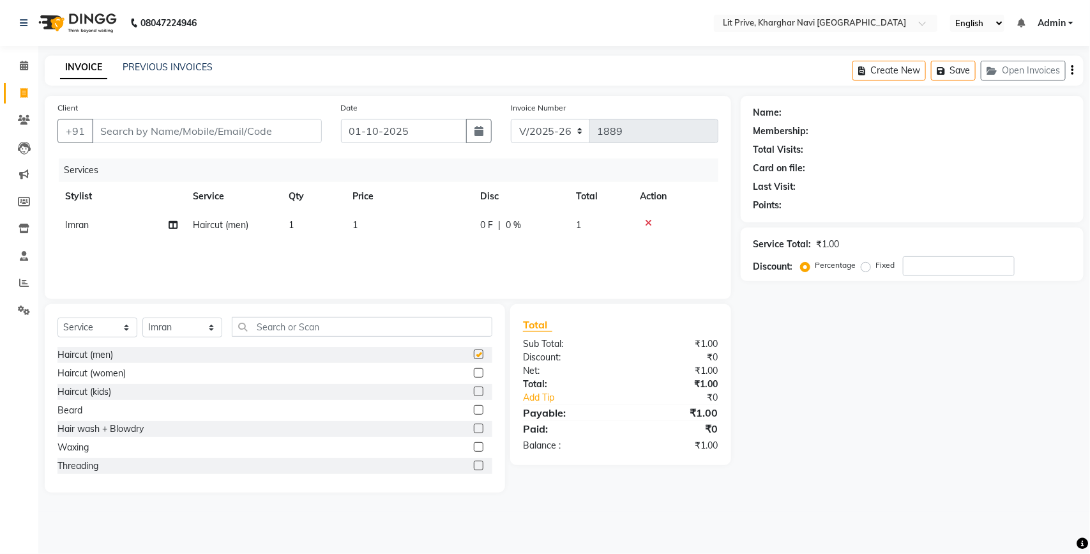
checkbox input "false"
click at [428, 231] on td "1" at bounding box center [409, 225] width 128 height 29
select select "38245"
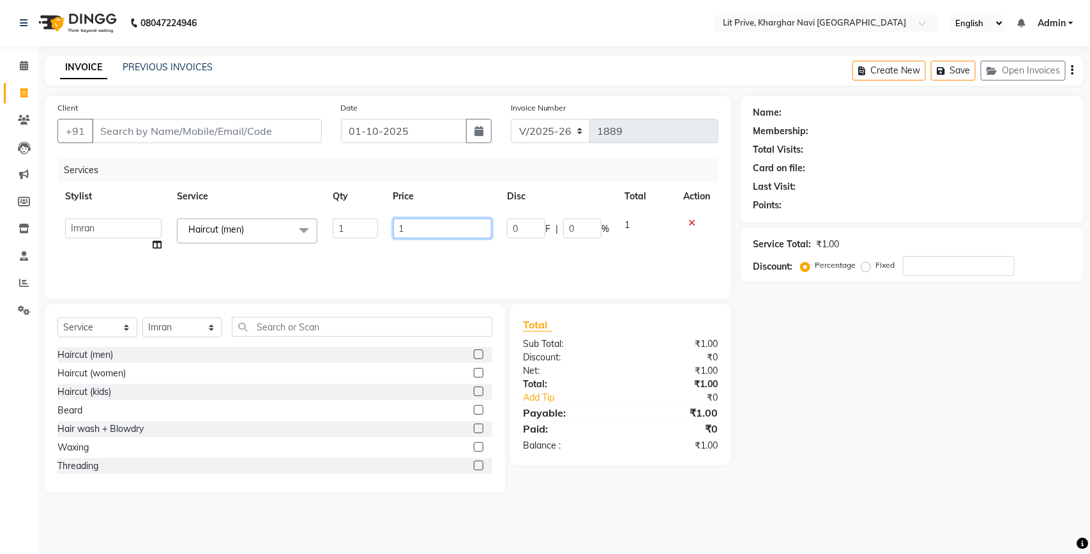
click at [428, 231] on input "1" at bounding box center [442, 228] width 99 height 20
click at [428, 229] on input "1" at bounding box center [442, 228] width 99 height 20
type input "350"
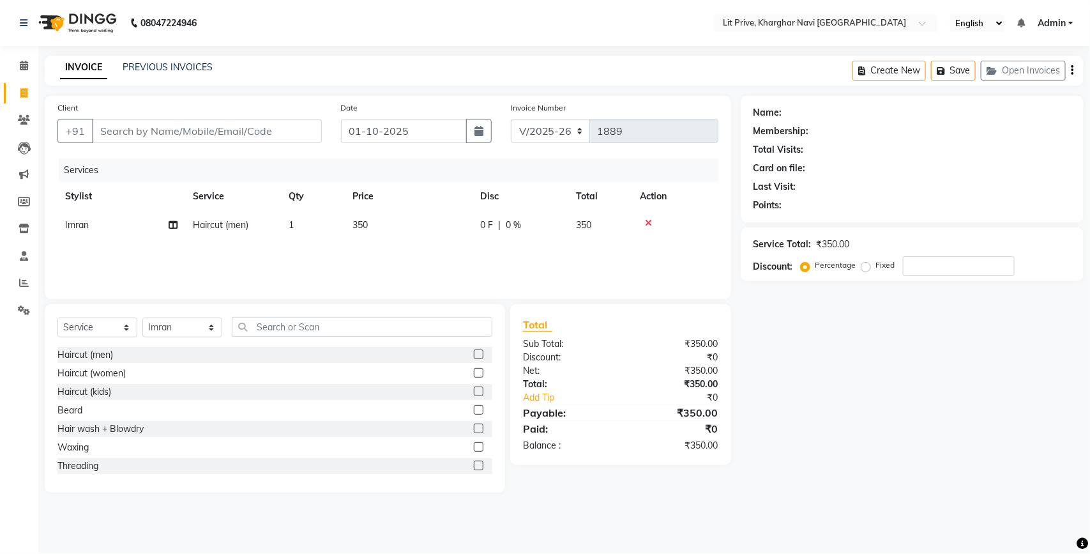
click at [529, 245] on div "Services Stylist Service Qty Price Disc Total Action Imran Haircut (men) 1 350 …" at bounding box center [387, 222] width 661 height 128
click at [183, 324] on select "Select Stylist [PERSON_NAME] [PERSON_NAME] [PERSON_NAME] [PERSON_NAME] [PERSON_…" at bounding box center [182, 327] width 80 height 20
select select "88462"
click at [142, 317] on select "Select Stylist [PERSON_NAME] [PERSON_NAME] [PERSON_NAME] [PERSON_NAME] [PERSON_…" at bounding box center [182, 327] width 80 height 20
click at [474, 412] on label at bounding box center [479, 410] width 10 height 10
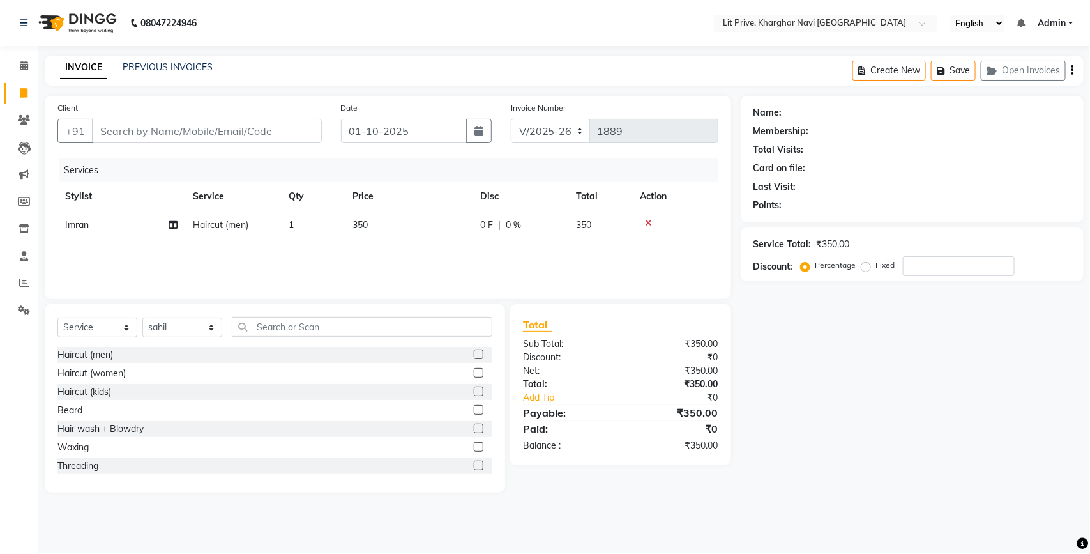
click at [474, 412] on input "checkbox" at bounding box center [478, 410] width 8 height 8
checkbox input "false"
click at [426, 253] on td "1" at bounding box center [409, 254] width 128 height 29
select select "88462"
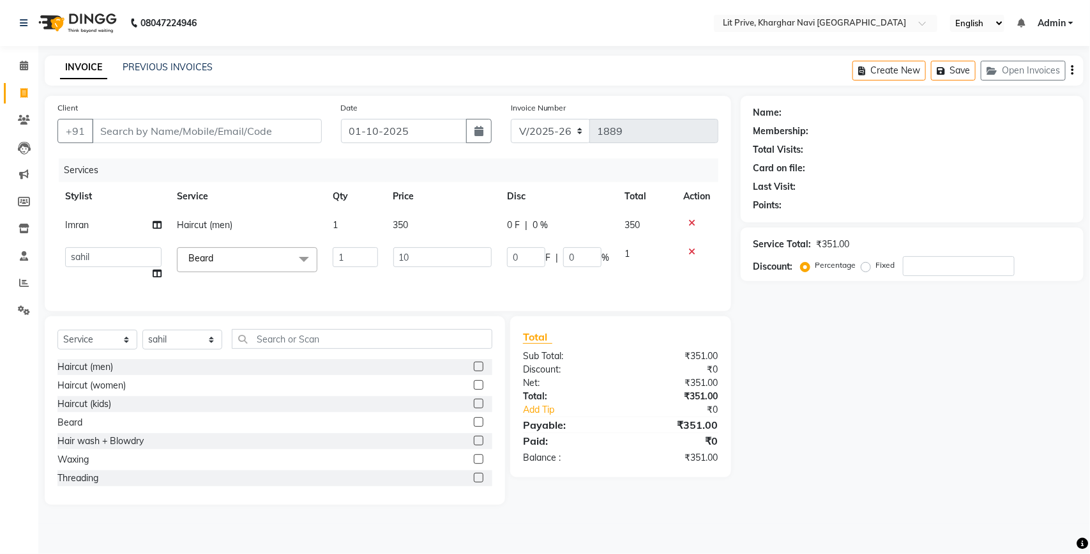
type input "100"
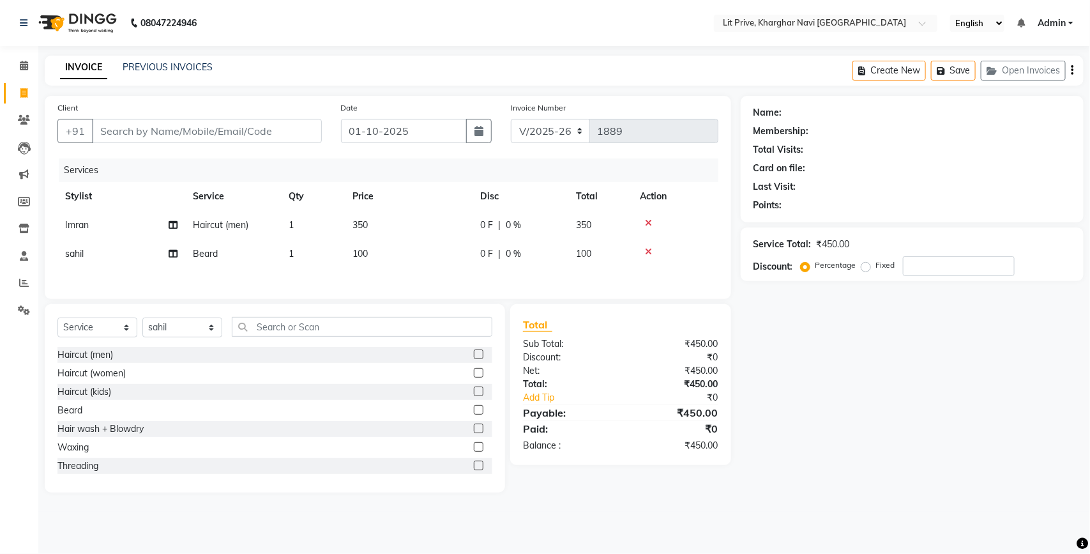
click at [819, 323] on div "Name: Membership: Total Visits: Card on file: Last Visit: Points: Service Total…" at bounding box center [917, 294] width 353 height 397
click at [192, 330] on select "Select Stylist [PERSON_NAME] [PERSON_NAME] [PERSON_NAME] [PERSON_NAME] [PERSON_…" at bounding box center [182, 327] width 80 height 20
select select "38245"
click at [142, 321] on select "Select Stylist [PERSON_NAME] [PERSON_NAME] [PERSON_NAME] [PERSON_NAME] [PERSON_…" at bounding box center [182, 327] width 80 height 20
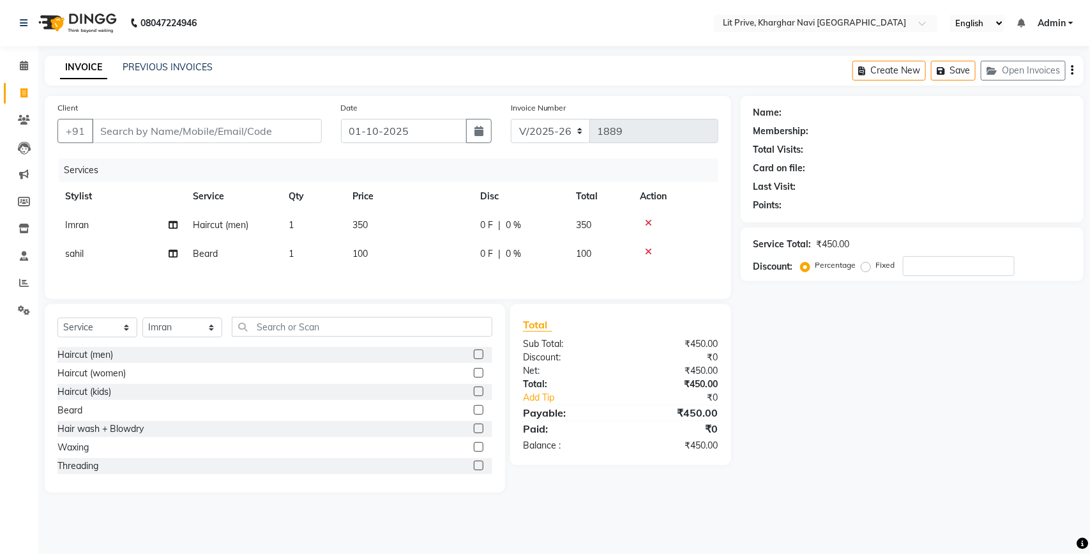
click at [474, 359] on label at bounding box center [479, 354] width 10 height 10
click at [474, 359] on input "checkbox" at bounding box center [478, 355] width 8 height 8
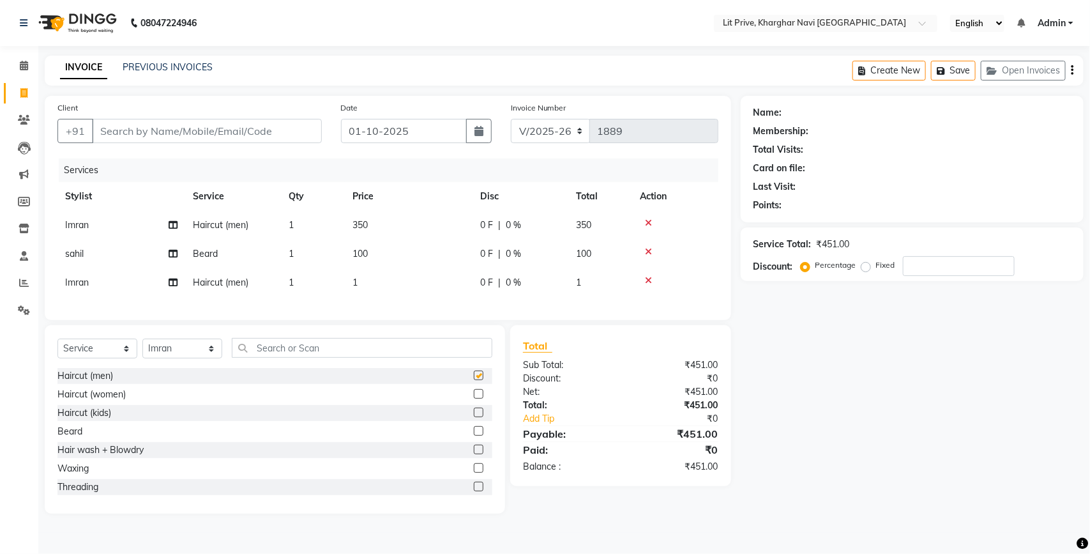
checkbox input "false"
click at [433, 286] on td "1" at bounding box center [409, 282] width 128 height 29
select select "38245"
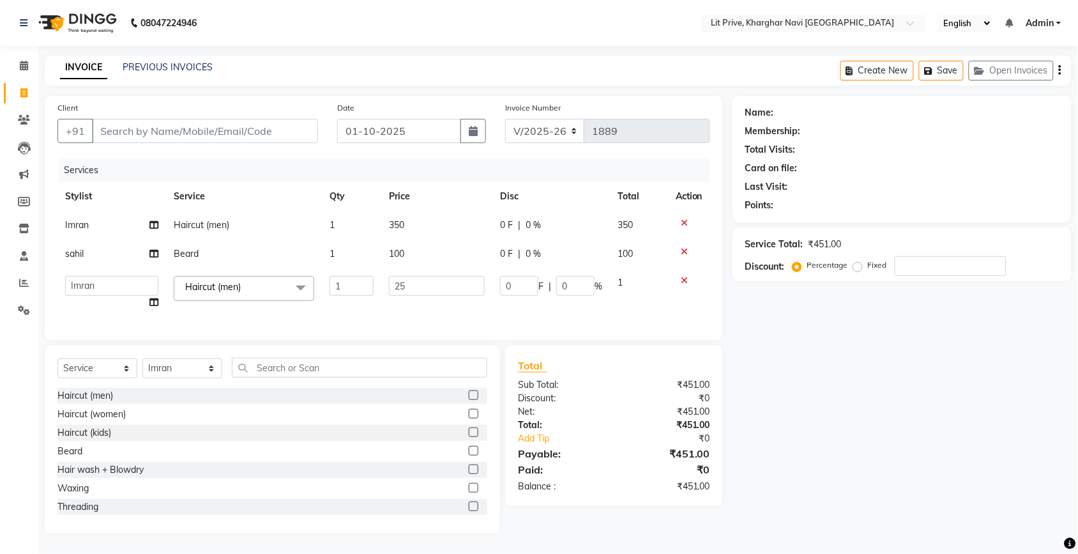
type input "250"
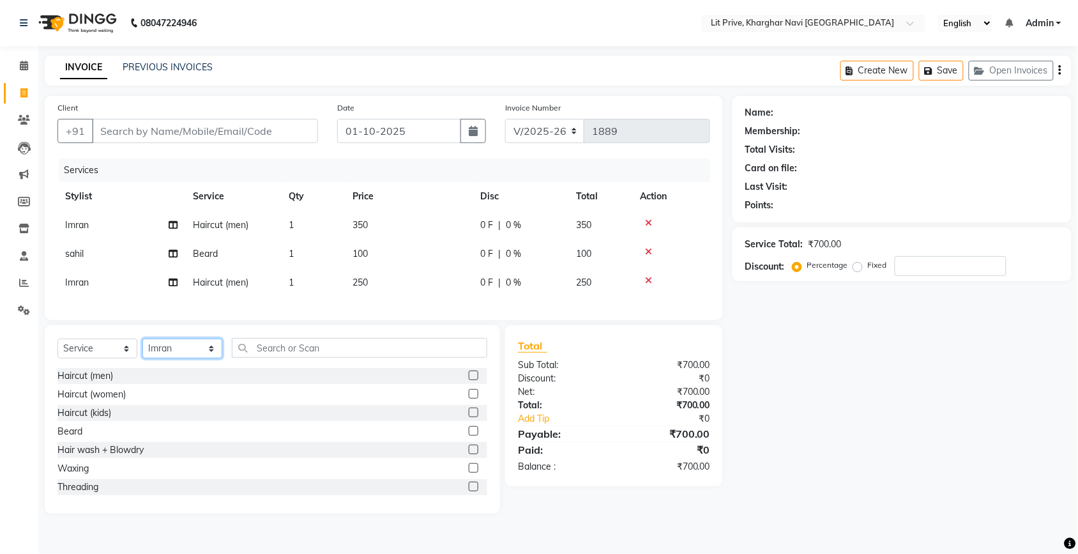
click at [183, 368] on div "Select Service Product Membership Package Voucher Prepaid Gift Card Select Styl…" at bounding box center [272, 353] width 430 height 30
select select "88462"
click at [142, 350] on select "Select Stylist [PERSON_NAME] [PERSON_NAME] [PERSON_NAME] [PERSON_NAME] [PERSON_…" at bounding box center [182, 349] width 80 height 20
click at [454, 342] on div "Select Service Product Membership Package Voucher Prepaid Gift Card Select Styl…" at bounding box center [275, 419] width 461 height 188
click at [166, 117] on div "Client +91" at bounding box center [190, 127] width 284 height 52
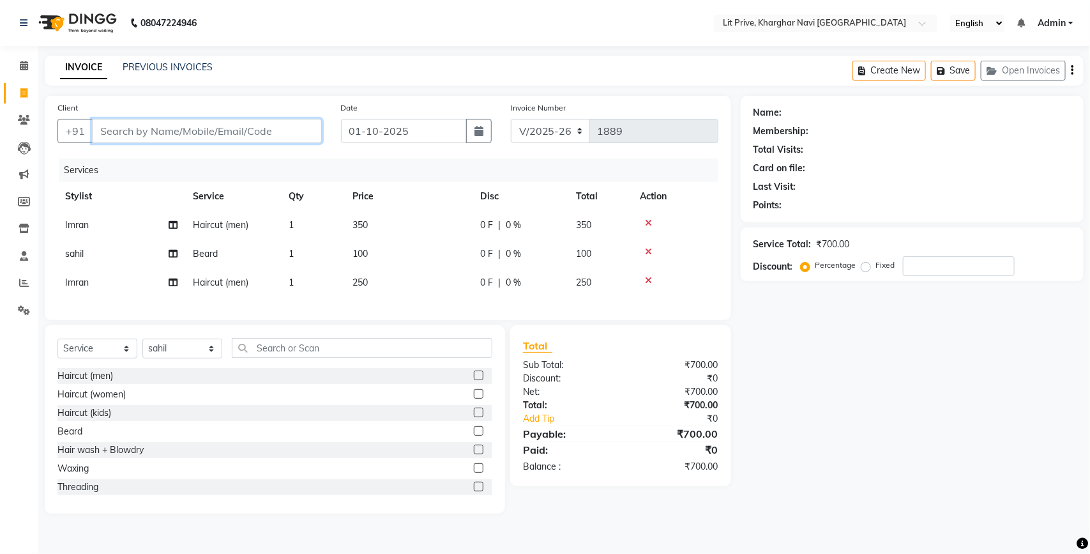
click at [166, 126] on input "Client" at bounding box center [207, 131] width 230 height 24
type input "l"
type input "0"
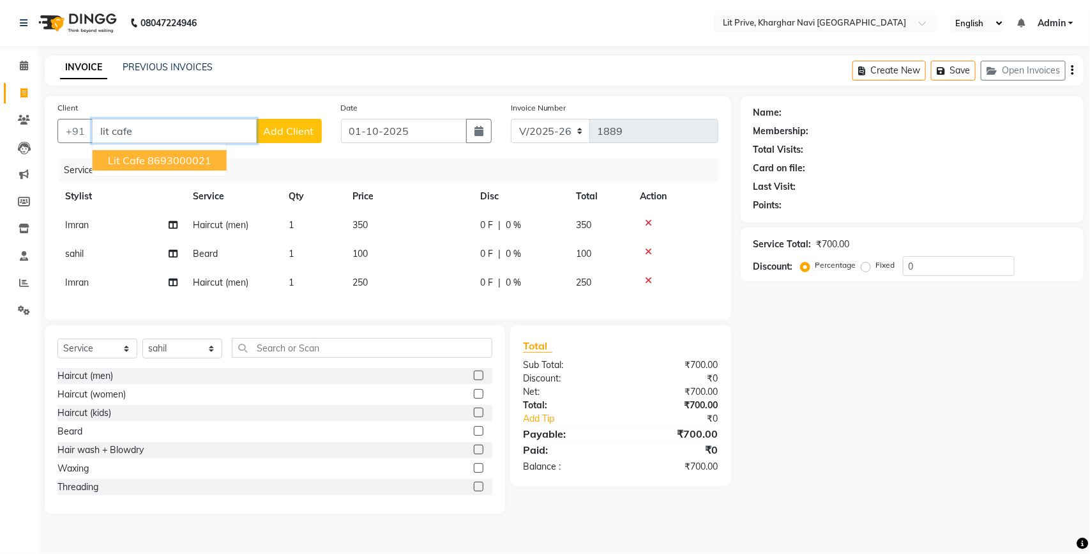
click at [161, 157] on ngb-highlight "8693000021" at bounding box center [180, 160] width 64 height 13
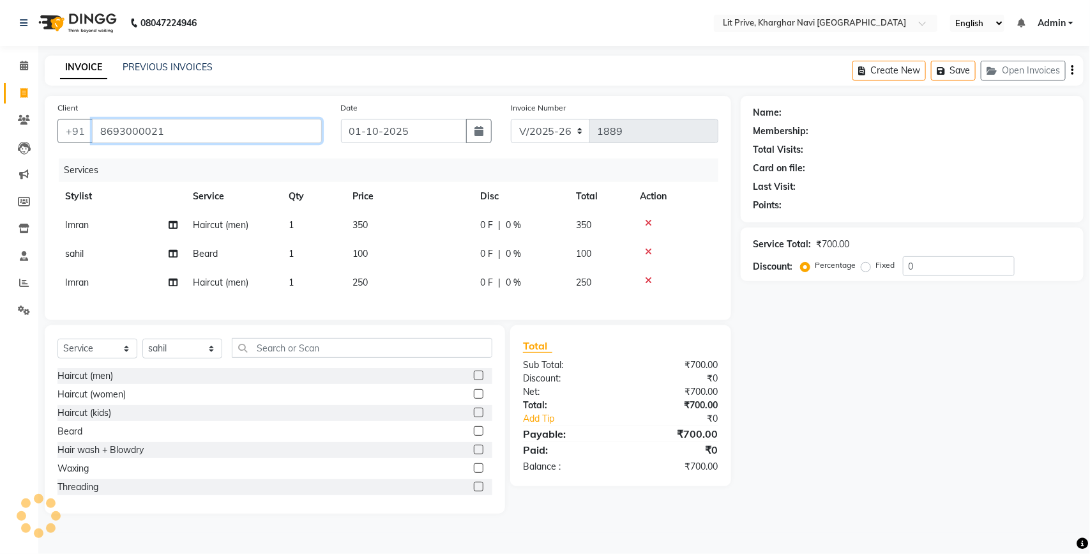
type input "8693000021"
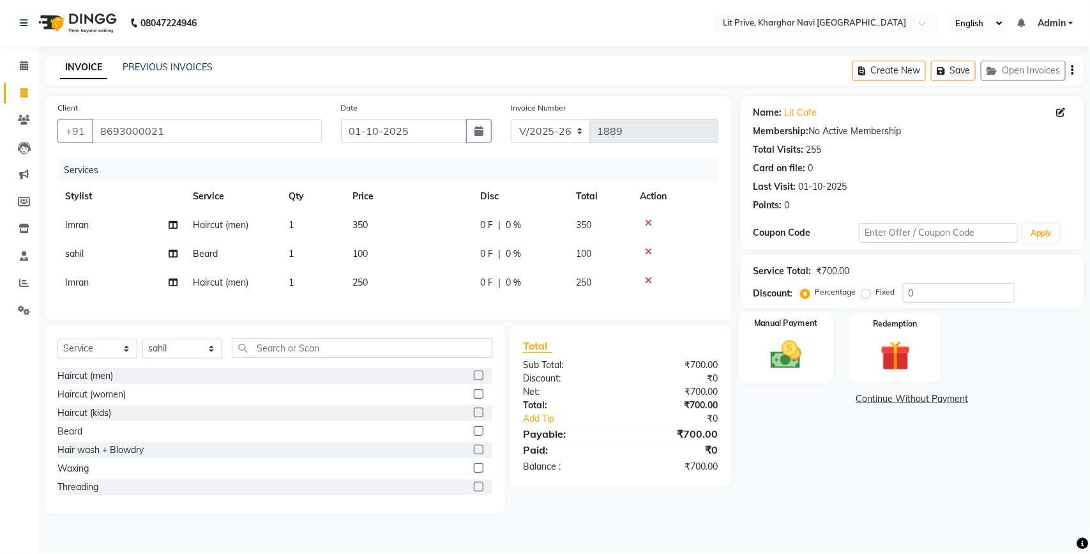
click at [808, 362] on img at bounding box center [786, 355] width 50 height 36
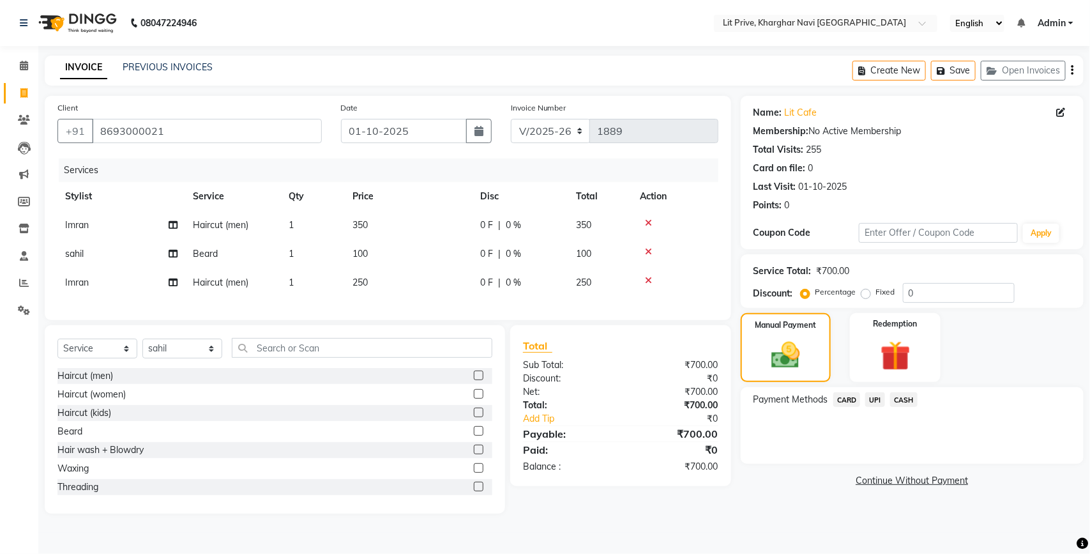
click at [876, 400] on span "UPI" at bounding box center [875, 399] width 20 height 15
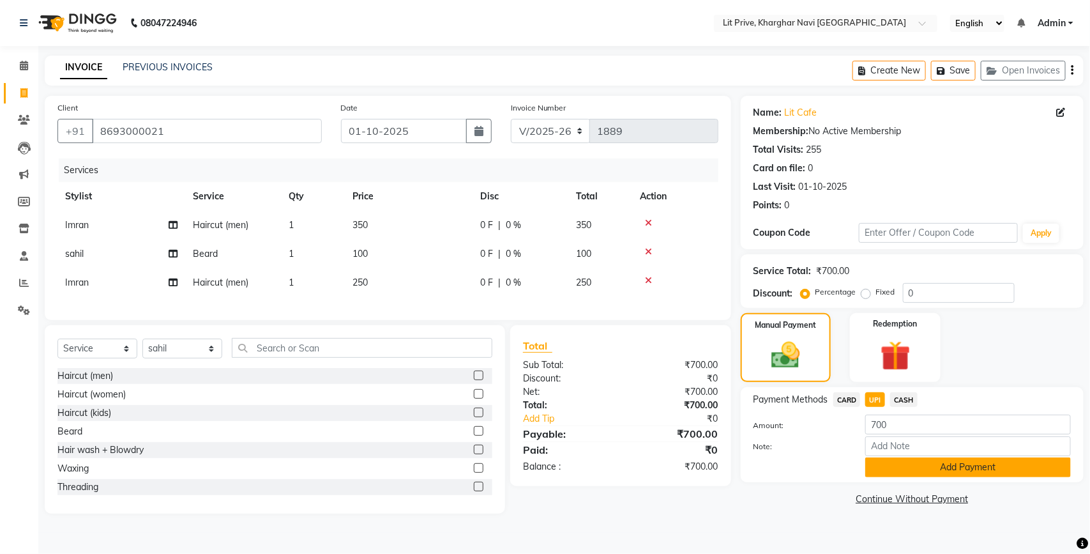
click at [892, 470] on button "Add Payment" at bounding box center [968, 467] width 206 height 20
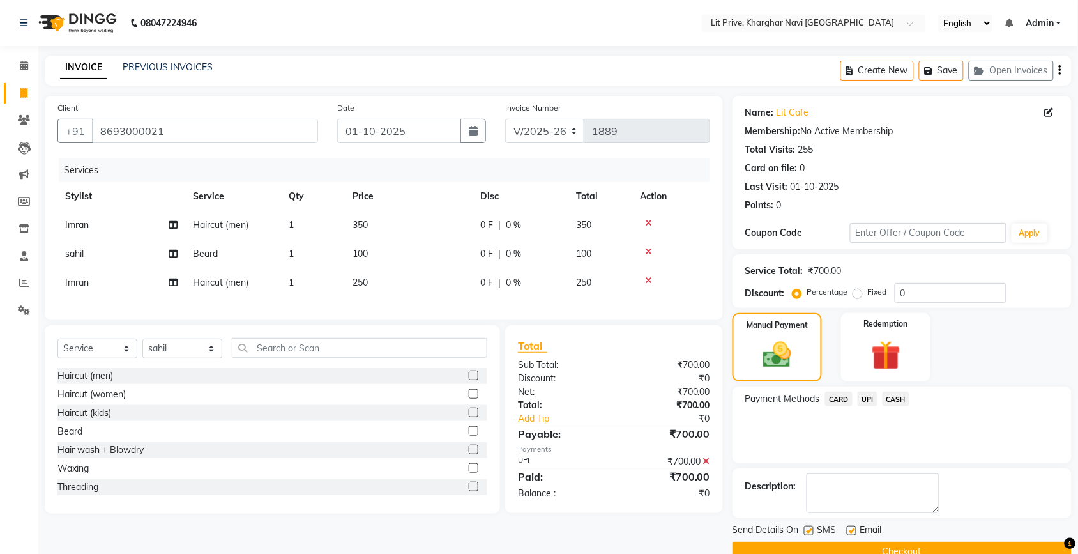
click at [850, 534] on label at bounding box center [852, 531] width 10 height 10
click at [850, 534] on input "checkbox" at bounding box center [851, 531] width 8 height 8
checkbox input "false"
click at [808, 534] on label at bounding box center [809, 531] width 10 height 10
click at [808, 534] on input "checkbox" at bounding box center [808, 531] width 8 height 8
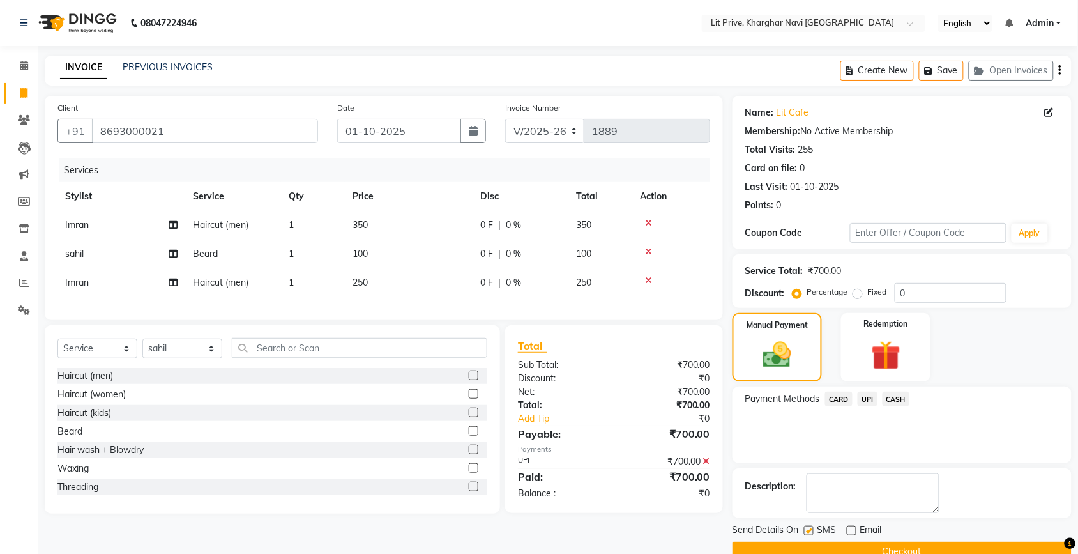
checkbox input "false"
click at [812, 544] on button "Checkout" at bounding box center [902, 552] width 339 height 20
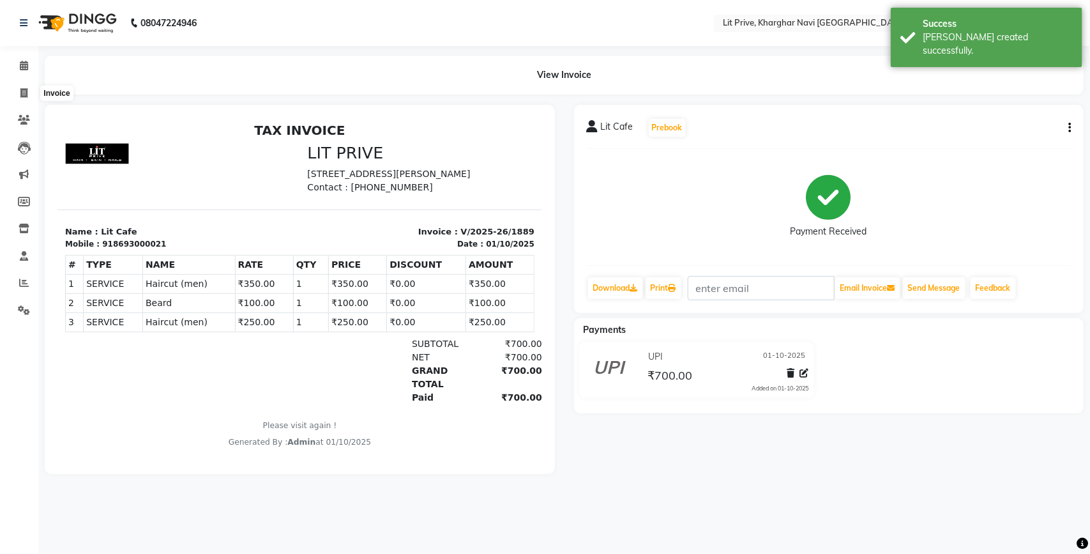
click at [19, 81] on li "Invoice" at bounding box center [19, 93] width 38 height 27
click at [24, 88] on icon at bounding box center [23, 93] width 7 height 10
select select "service"
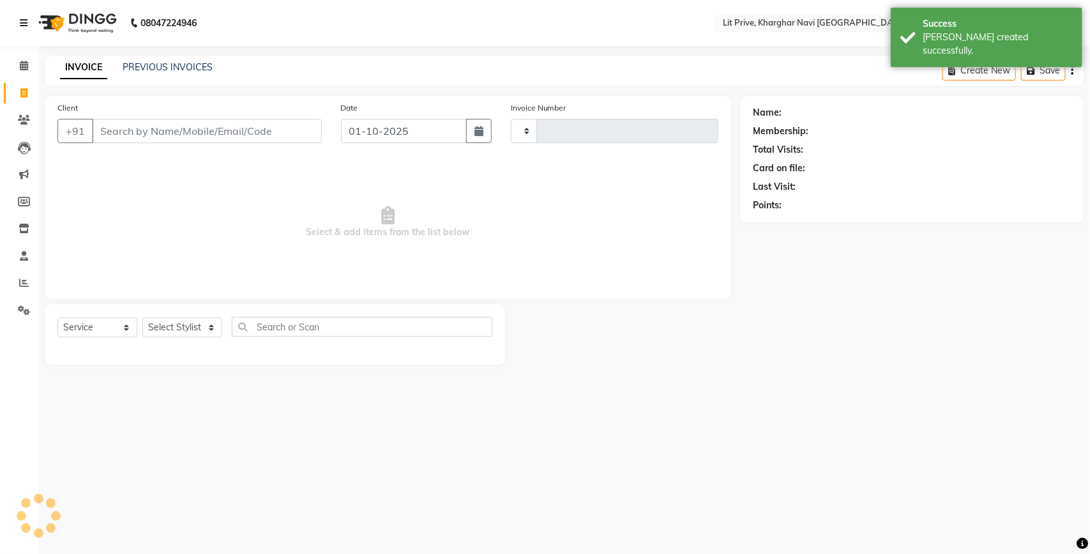
type input "1890"
select select "5625"
click at [27, 15] on link at bounding box center [26, 23] width 13 height 36
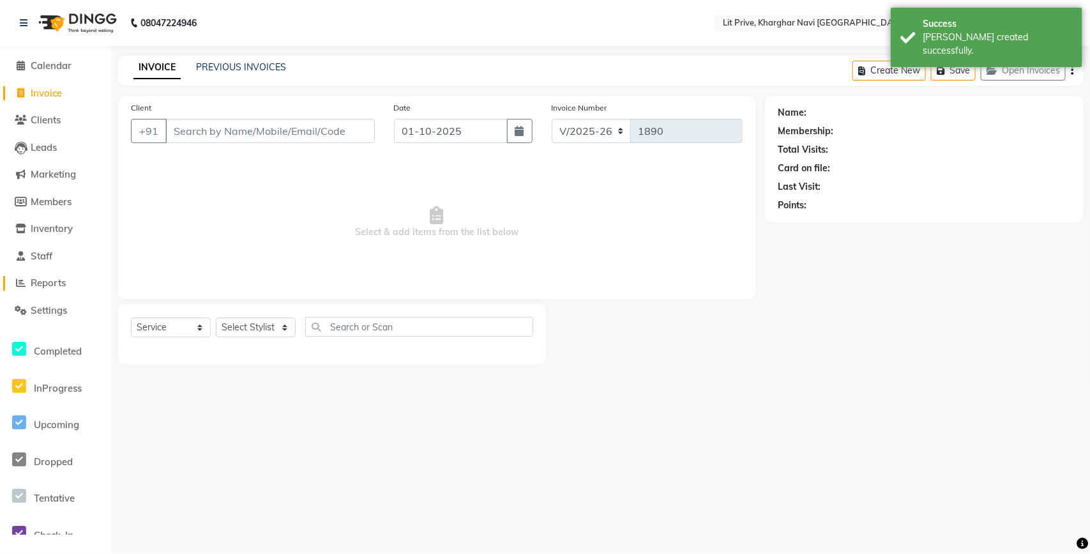
click at [56, 279] on span "Reports" at bounding box center [48, 283] width 35 height 12
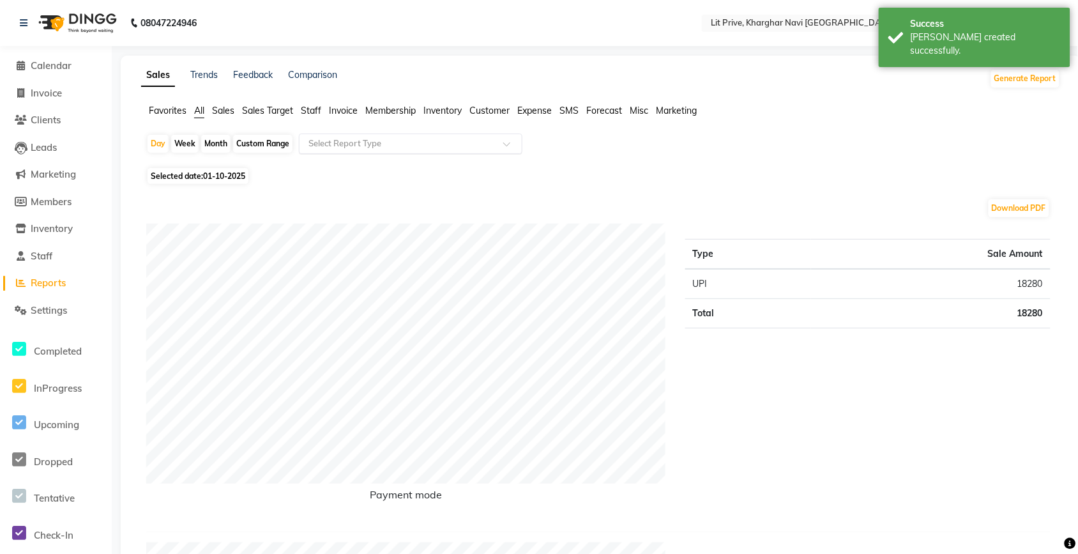
click at [321, 142] on input "text" at bounding box center [398, 143] width 184 height 13
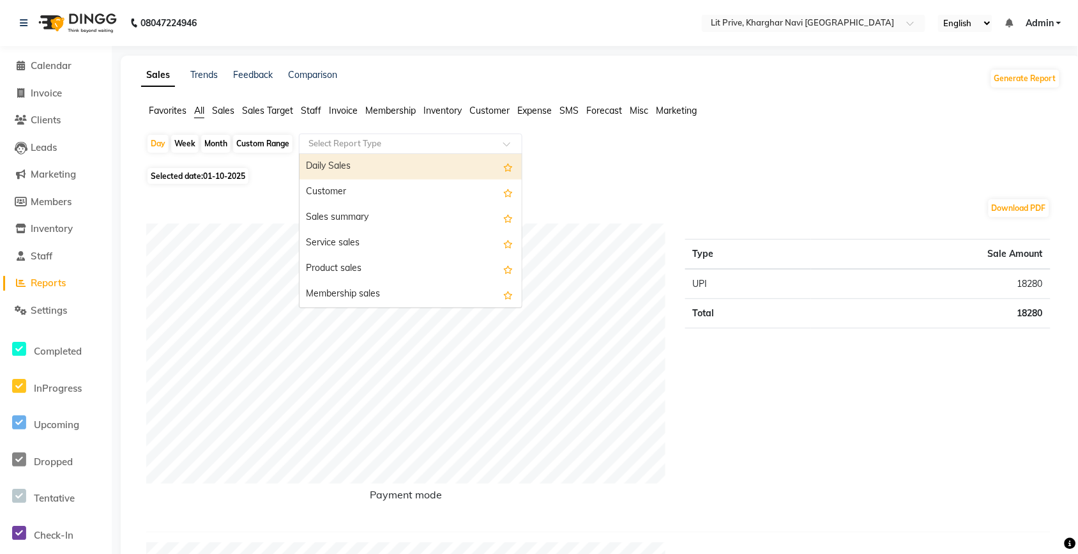
click at [302, 111] on span "Staff" at bounding box center [311, 110] width 20 height 11
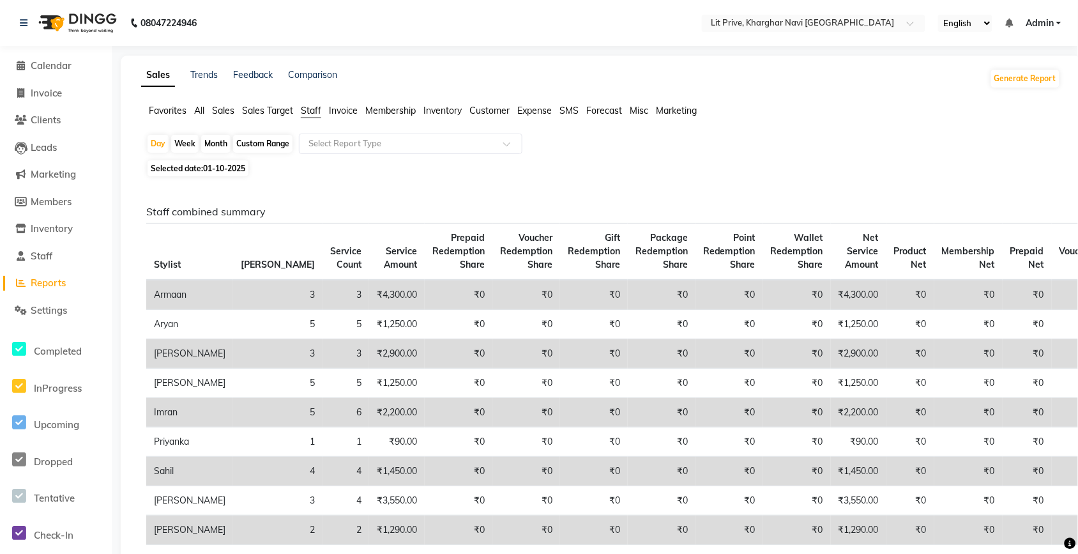
click at [353, 145] on input "text" at bounding box center [398, 143] width 184 height 13
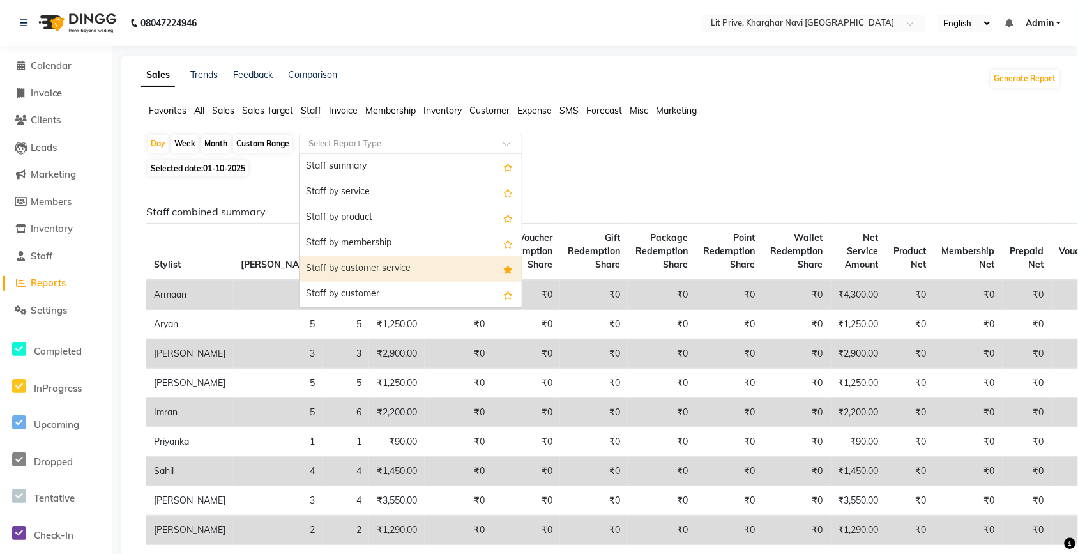
click at [403, 272] on div "Staff by customer service" at bounding box center [411, 269] width 222 height 26
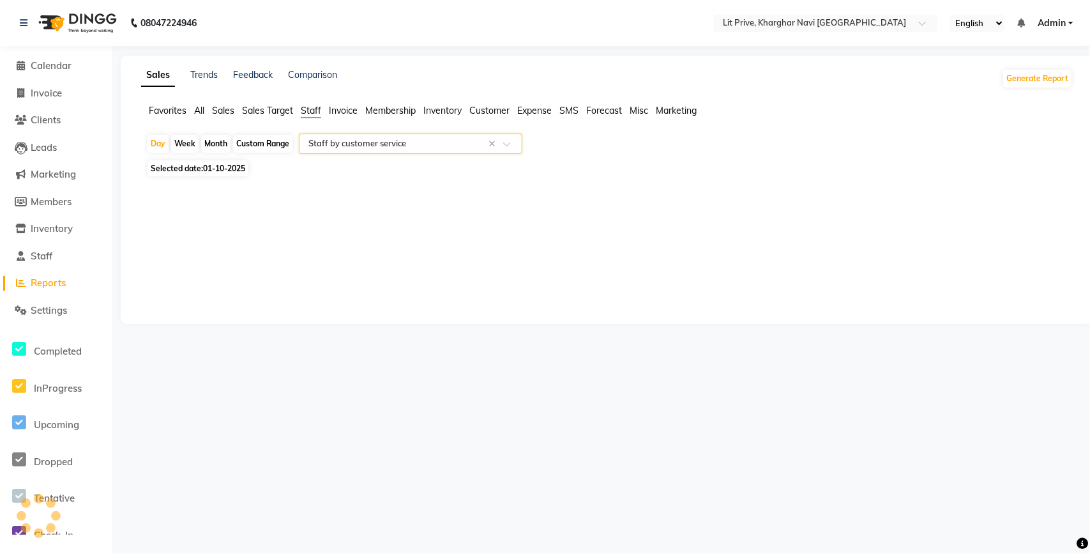
select select "filtered_report"
select select "csv"
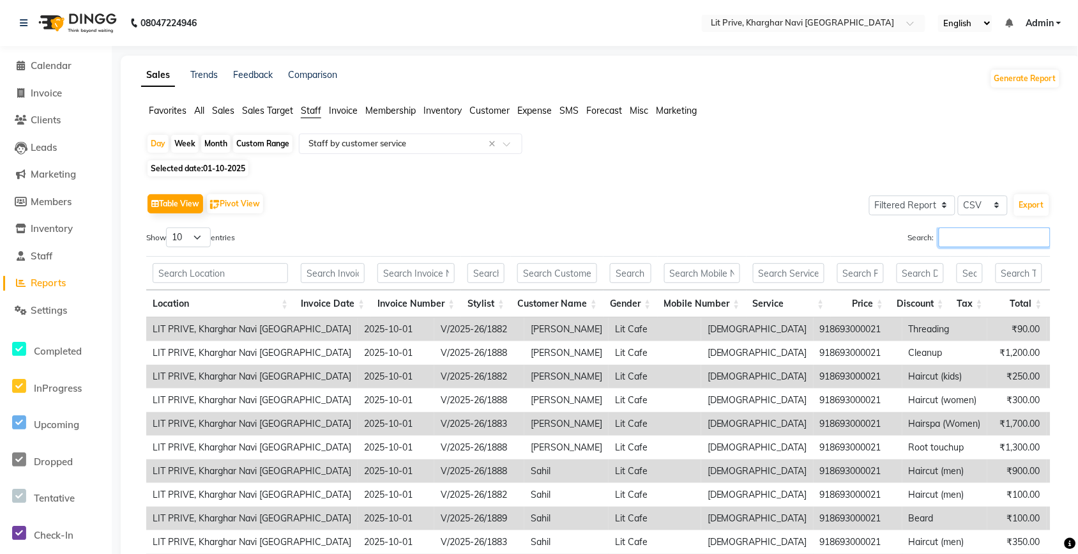
click at [960, 246] on input "Search:" at bounding box center [995, 237] width 112 height 20
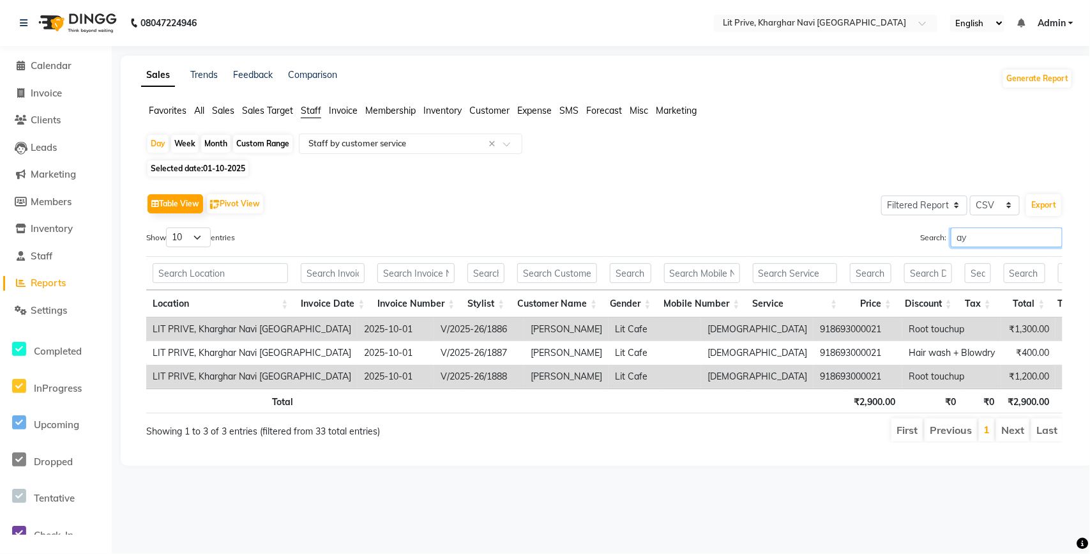
type input "a"
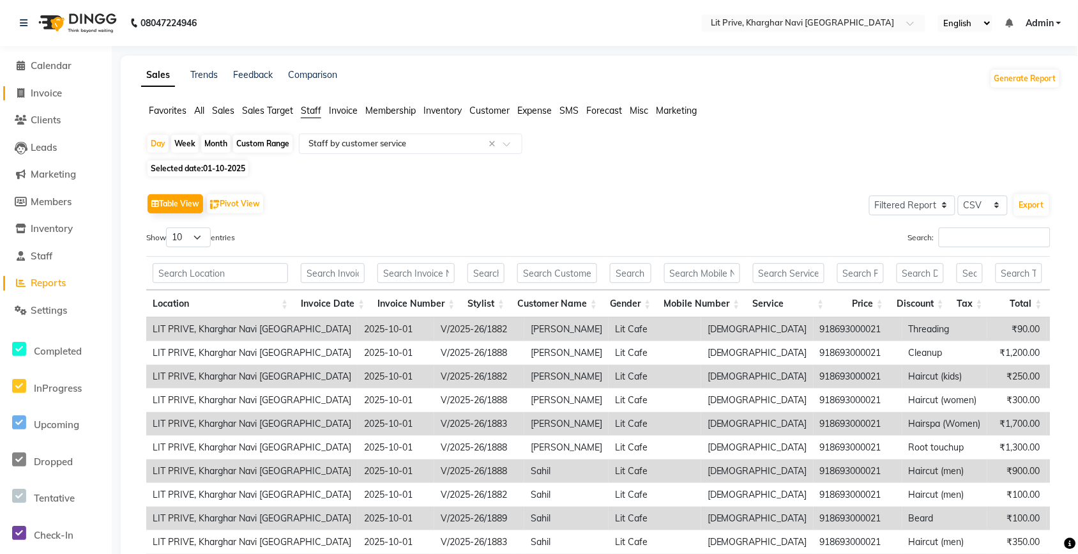
click at [61, 91] on span "Invoice" at bounding box center [46, 93] width 31 height 12
select select "service"
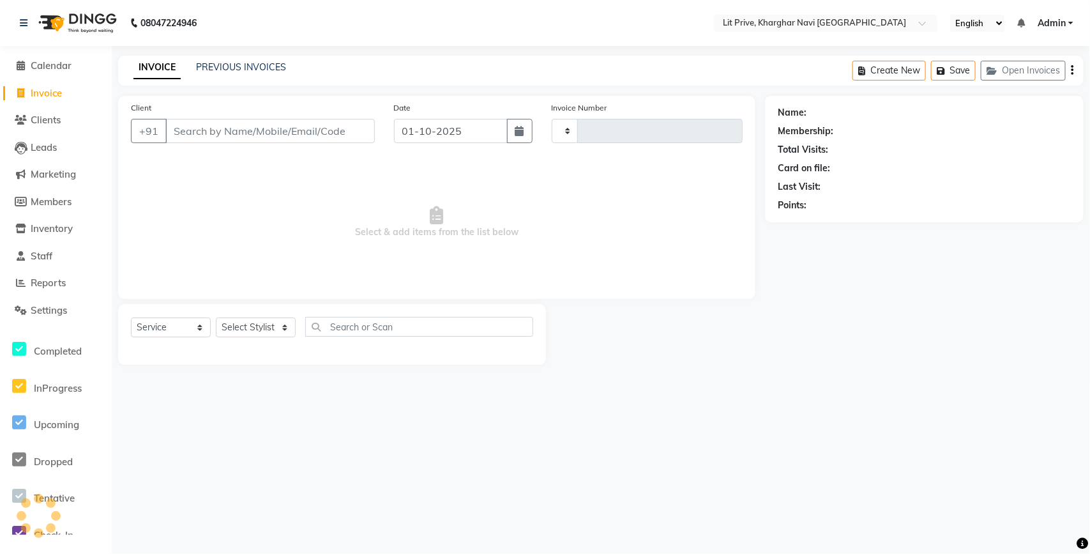
type input "1890"
select select "5625"
drag, startPoint x: 1090, startPoint y: 13, endPoint x: 1088, endPoint y: -27, distance: 40.9
click at [1078, 0] on html "08047224946 Select Location × Lit Prive, Kharghar Navi [GEOGRAPHIC_DATA] Englis…" at bounding box center [545, 277] width 1090 height 554
click at [259, 335] on select "Select Stylist [PERSON_NAME] [PERSON_NAME] [PERSON_NAME] [PERSON_NAME] [PERSON_…" at bounding box center [256, 327] width 80 height 20
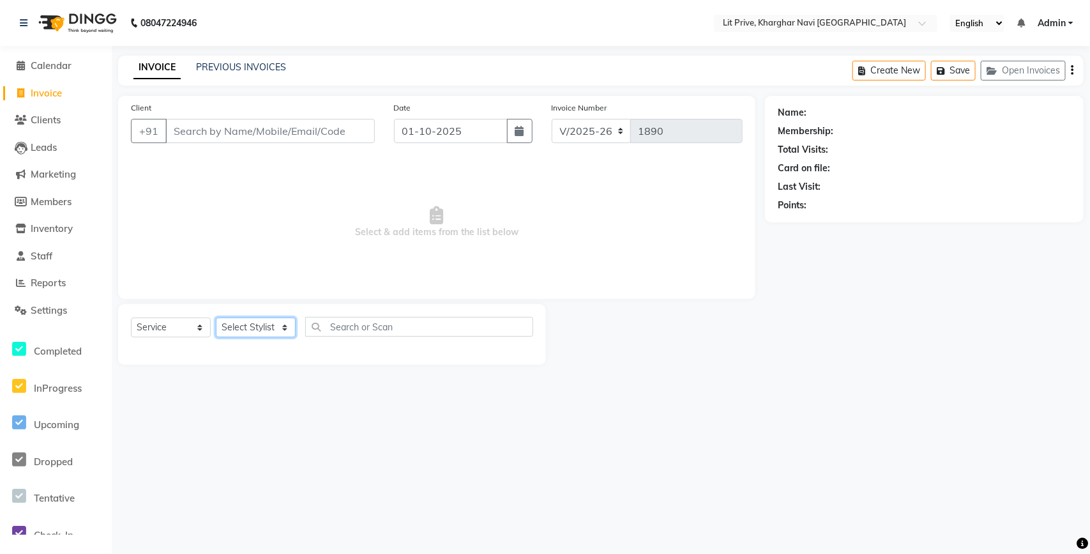
select select "88462"
click at [216, 317] on select "Select Stylist [PERSON_NAME] [PERSON_NAME] [PERSON_NAME] [PERSON_NAME] [PERSON_…" at bounding box center [256, 327] width 80 height 20
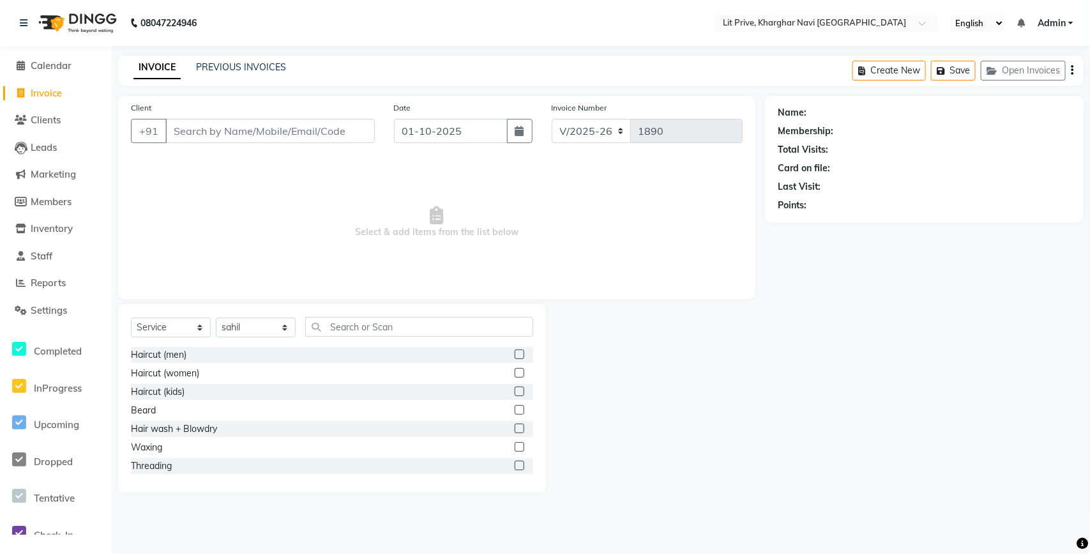
click at [515, 350] on label at bounding box center [520, 354] width 10 height 10
click at [515, 351] on input "checkbox" at bounding box center [519, 355] width 8 height 8
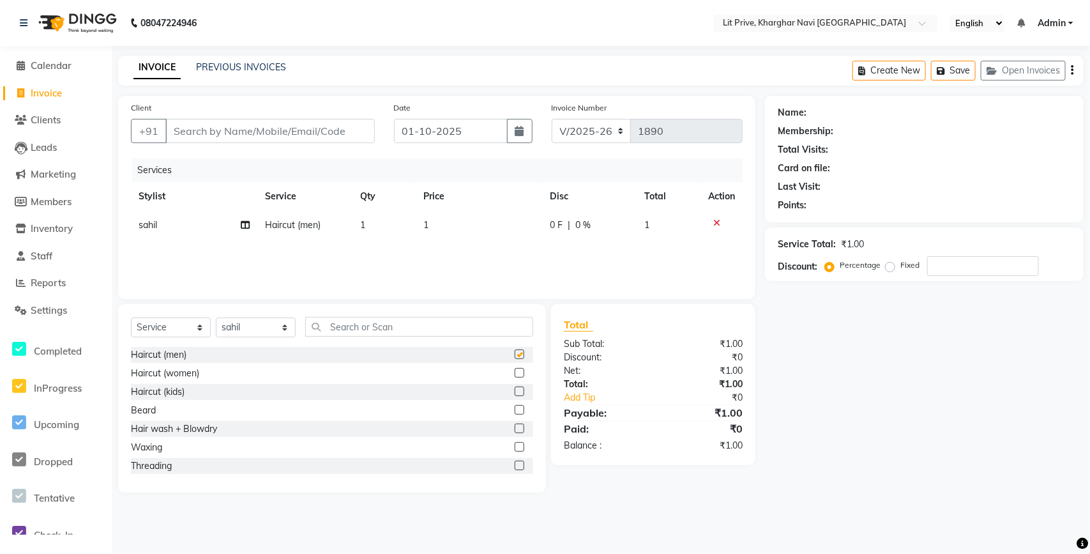
checkbox input "false"
click at [480, 227] on td "1" at bounding box center [479, 225] width 126 height 29
select select "88462"
type input "350"
click at [193, 133] on input "Client" at bounding box center [270, 131] width 210 height 24
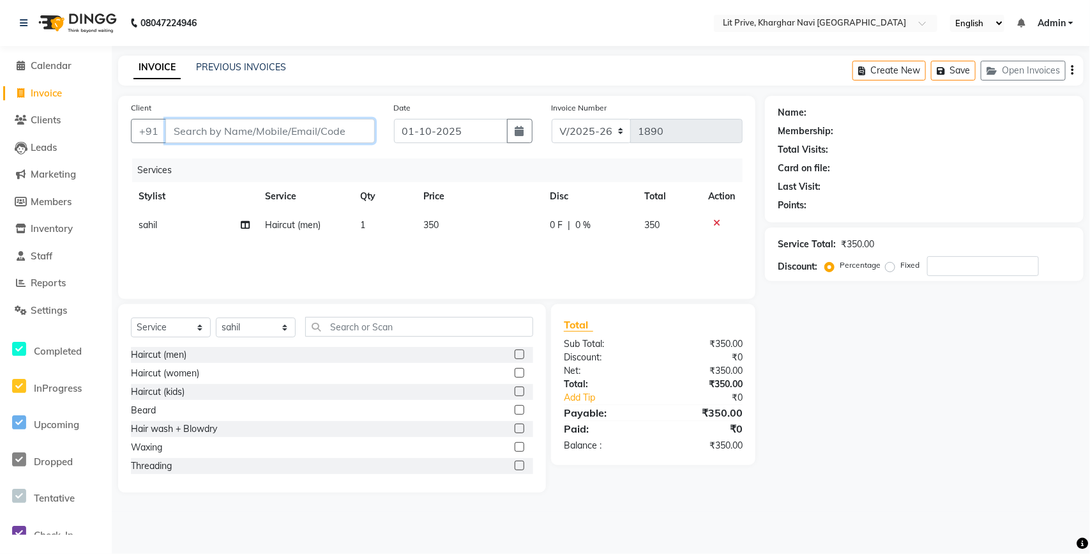
type input "l"
type input "0"
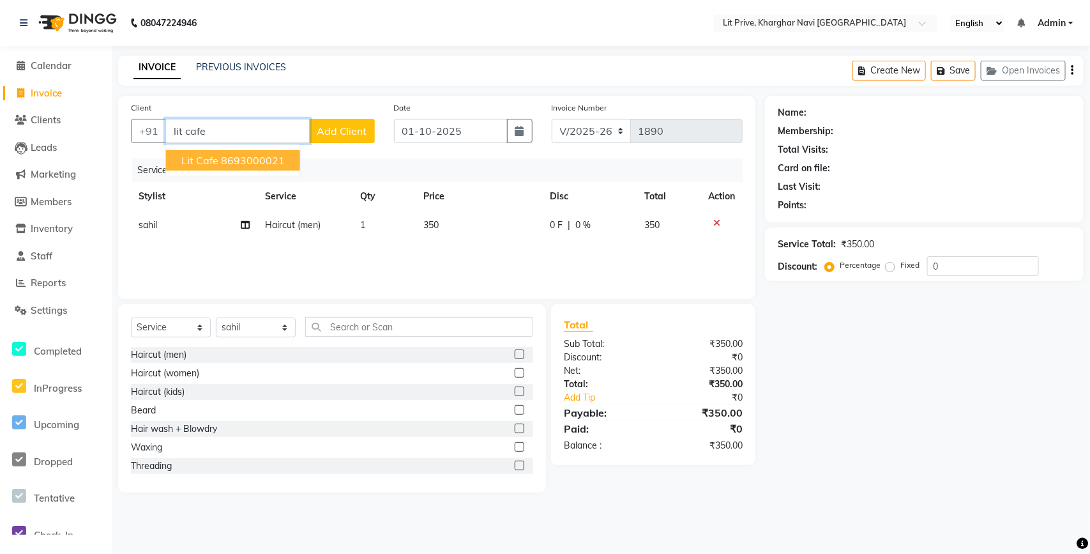
click at [212, 158] on span "Lit Cafe" at bounding box center [199, 160] width 37 height 13
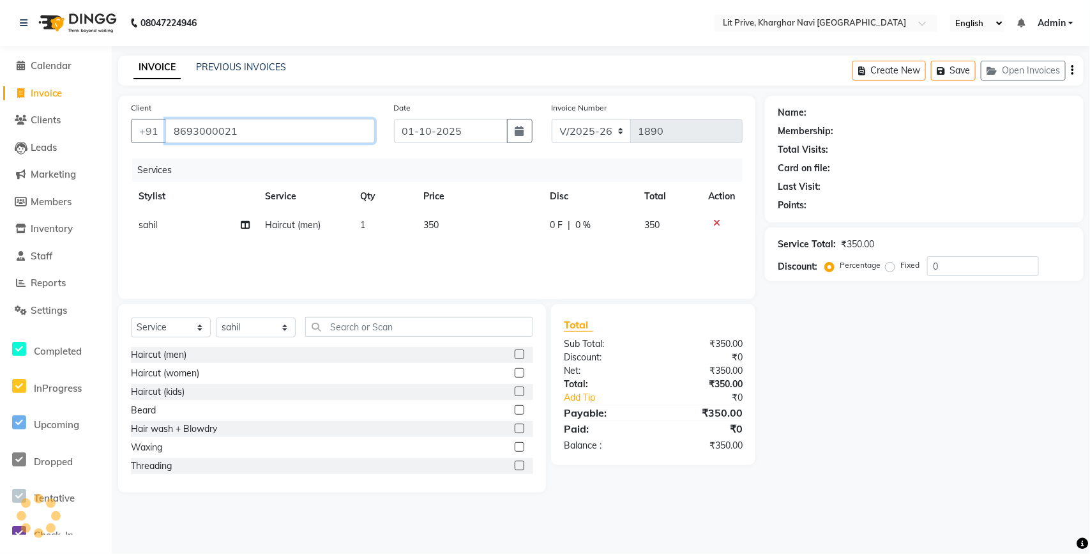
type input "8693000021"
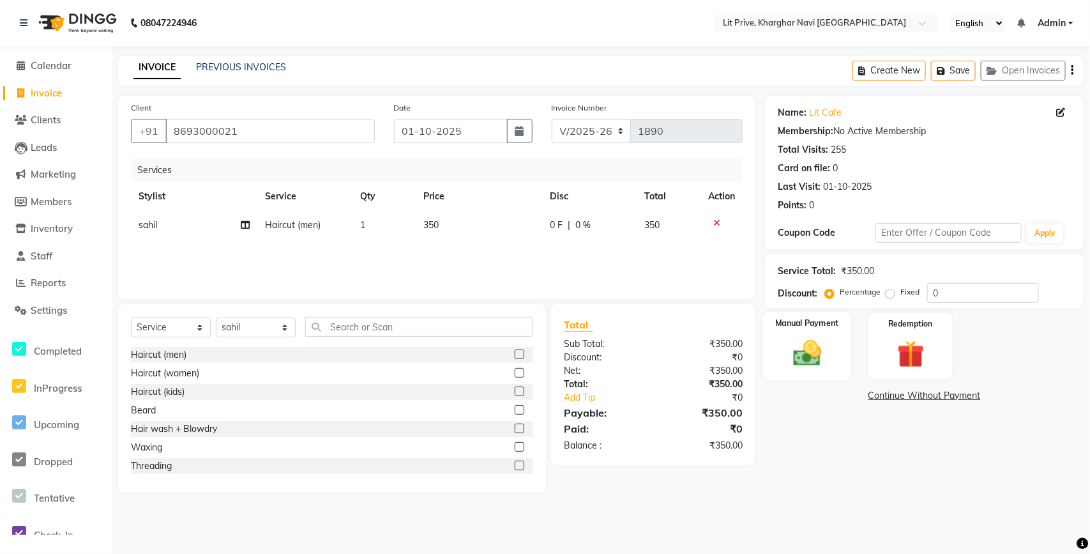
click at [813, 339] on img at bounding box center [807, 353] width 46 height 33
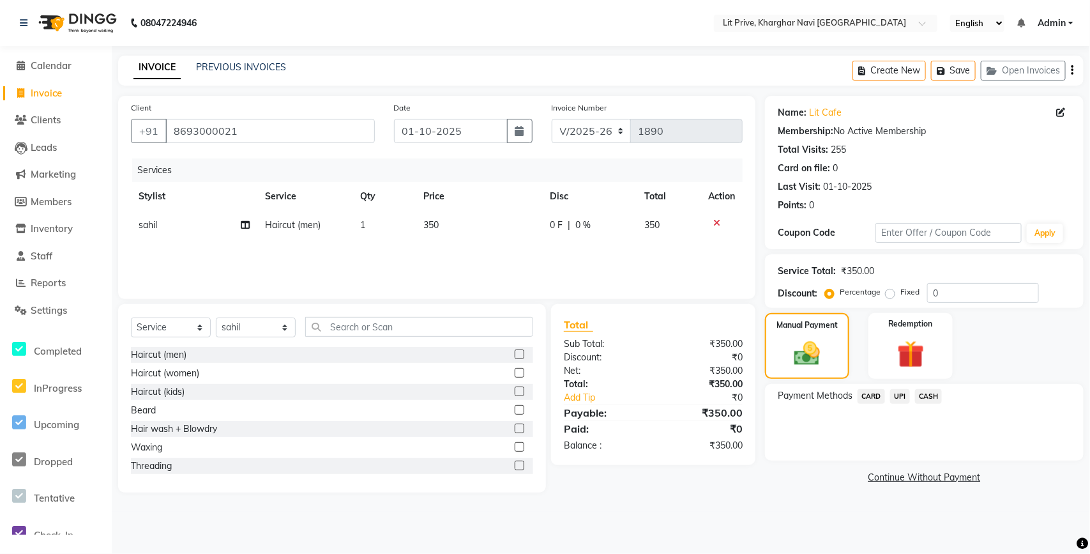
click at [897, 401] on span "UPI" at bounding box center [900, 396] width 20 height 15
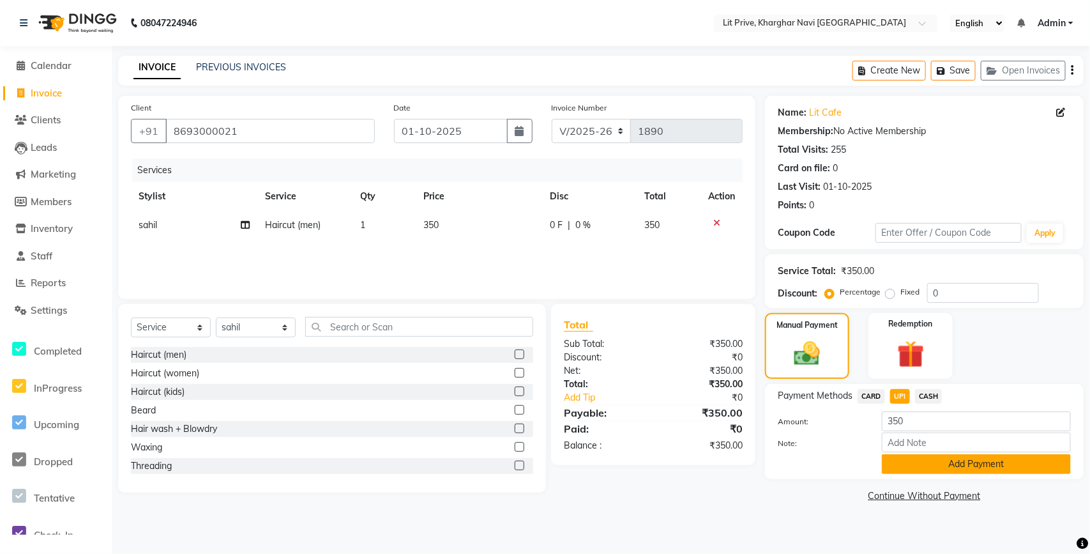
click at [898, 458] on button "Add Payment" at bounding box center [976, 464] width 189 height 20
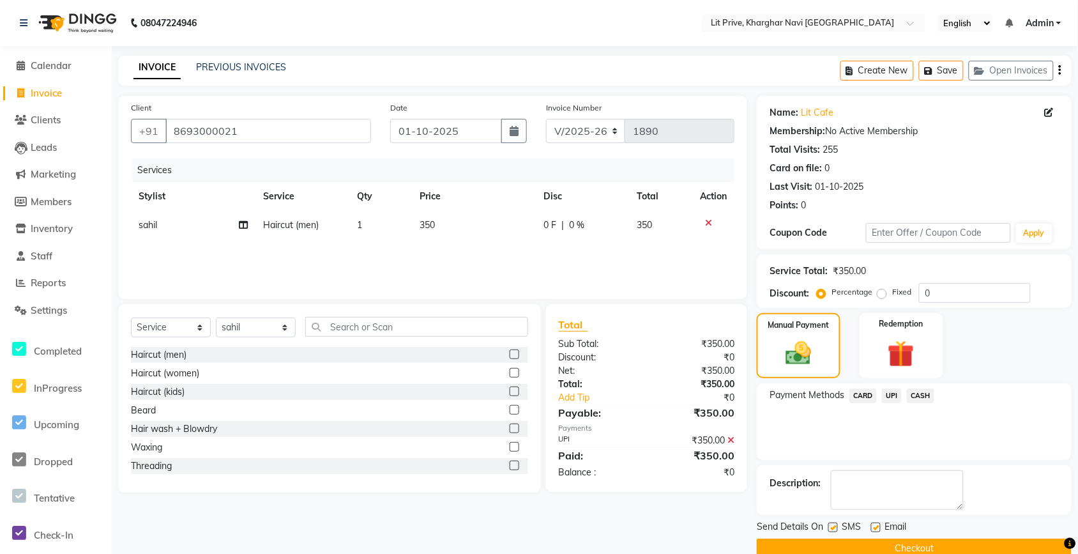
click at [878, 525] on label at bounding box center [876, 527] width 10 height 10
click at [878, 525] on input "checkbox" at bounding box center [875, 528] width 8 height 8
checkbox input "false"
click at [837, 529] on label at bounding box center [833, 527] width 10 height 10
click at [837, 529] on input "checkbox" at bounding box center [832, 528] width 8 height 8
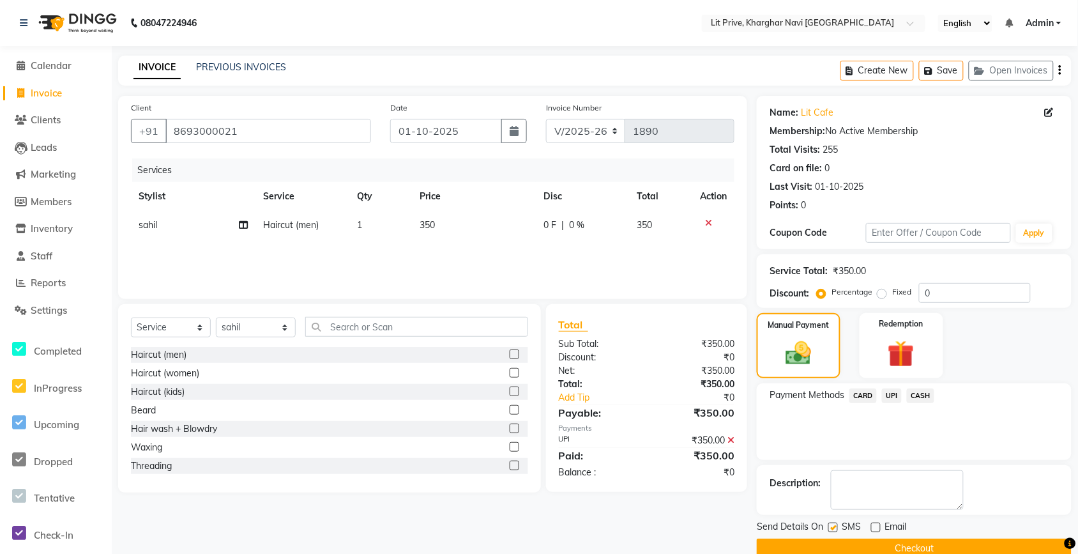
checkbox input "false"
click at [839, 541] on button "Checkout" at bounding box center [914, 548] width 315 height 20
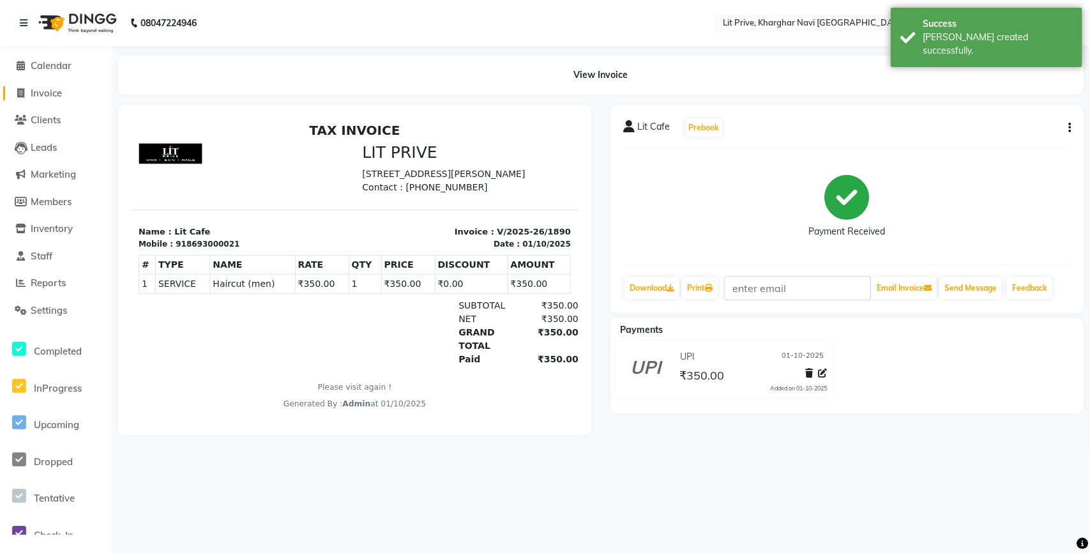
click at [52, 87] on span "Invoice" at bounding box center [46, 93] width 31 height 12
select select "5625"
select select "service"
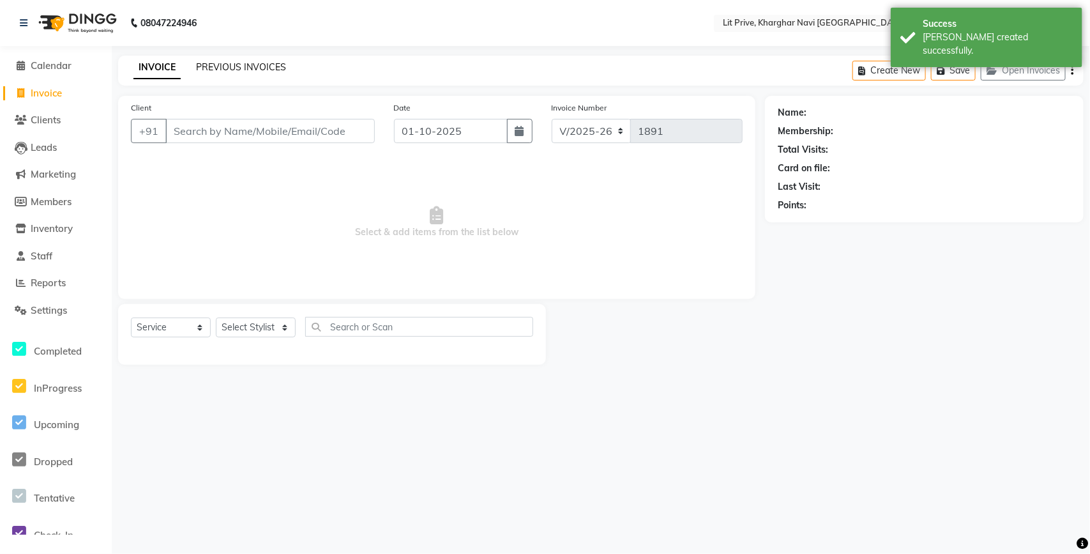
click at [222, 68] on link "PREVIOUS INVOICES" at bounding box center [241, 66] width 90 height 11
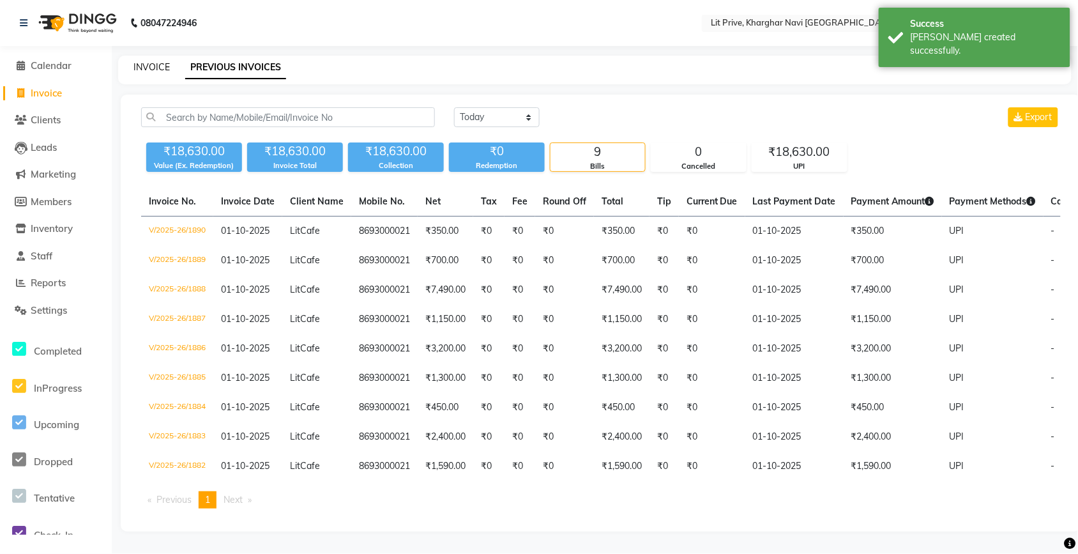
click at [158, 67] on link "INVOICE" at bounding box center [151, 66] width 36 height 11
select select "5625"
select select "service"
